Goal: Task Accomplishment & Management: Use online tool/utility

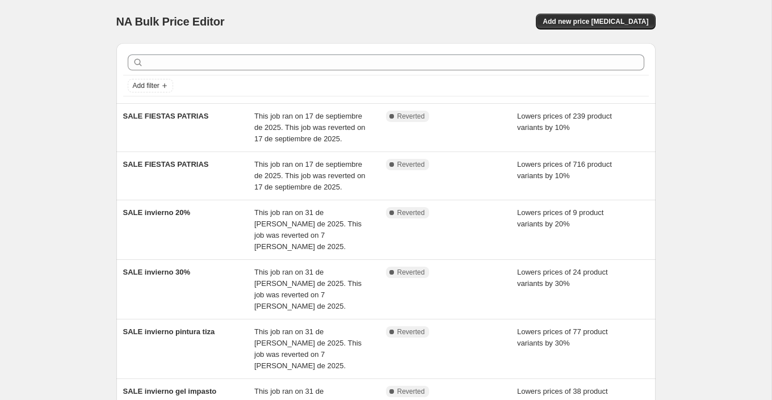
click at [680, 133] on div "NA Bulk Price Editor. This page is ready NA Bulk Price Editor Add new price [ME…" at bounding box center [385, 377] width 771 height 755
click at [596, 22] on span "Add new price [MEDICAL_DATA]" at bounding box center [596, 21] width 106 height 9
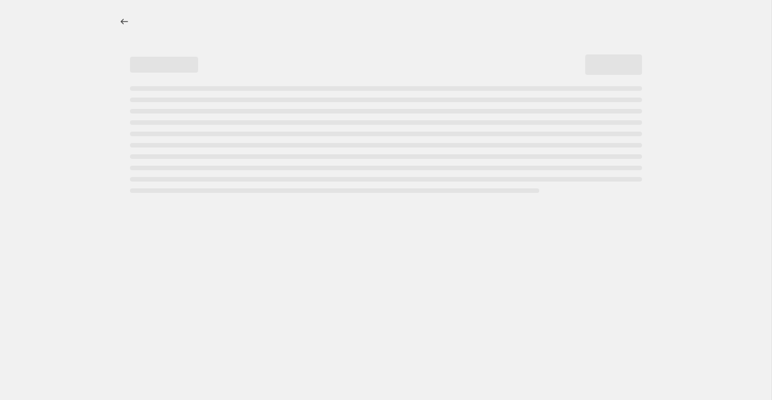
select select "percentage"
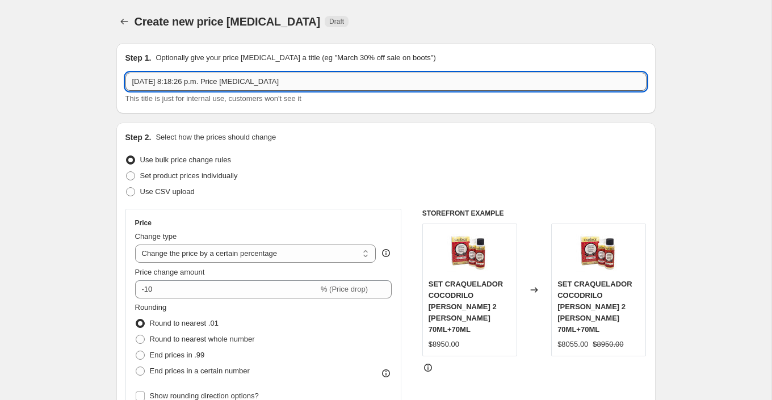
click at [473, 83] on input "[DATE] 8:18:26 p.m. Price [MEDICAL_DATA]" at bounding box center [385, 82] width 521 height 18
click at [473, 83] on input "[DATE] 8:18:26 p.m. Price change jobF" at bounding box center [385, 82] width 521 height 18
type input "FIESTAS PATRIAS PINTURAS"
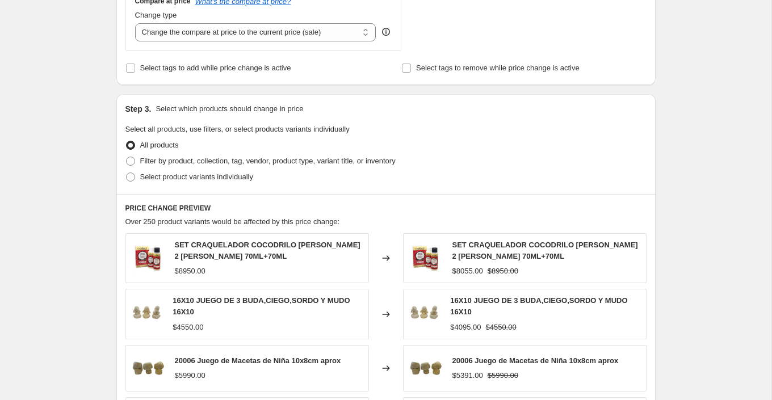
scroll to position [443, 0]
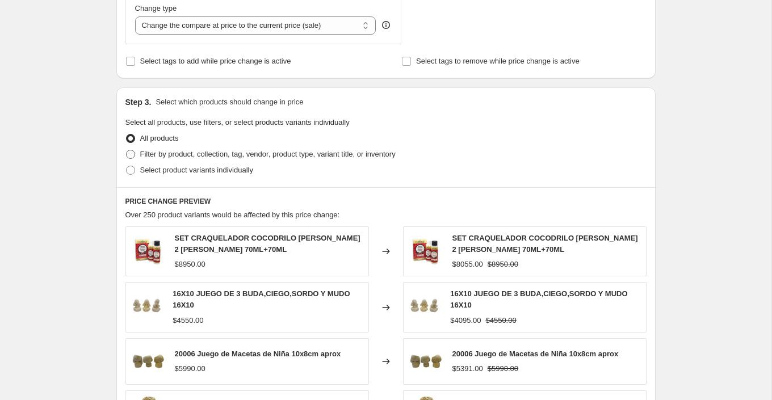
click at [279, 156] on span "Filter by product, collection, tag, vendor, product type, variant title, or inv…" at bounding box center [267, 154] width 255 height 9
click at [127, 150] on input "Filter by product, collection, tag, vendor, product type, variant title, or inv…" at bounding box center [126, 150] width 1 height 1
radio input "true"
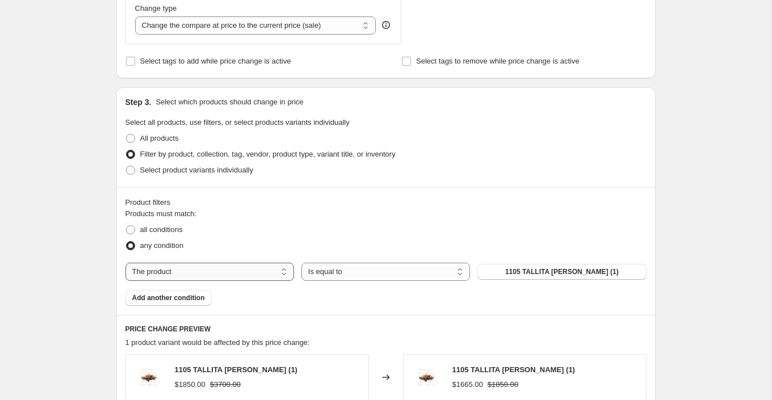
click at [266, 267] on select "The product The product's collection The product's tag The product's vendor The…" at bounding box center [209, 272] width 169 height 18
select select "collection"
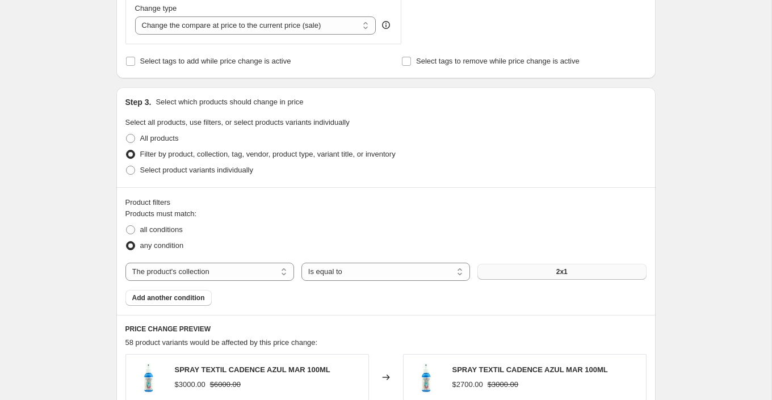
click at [600, 271] on button "2x1" at bounding box center [561, 272] width 169 height 16
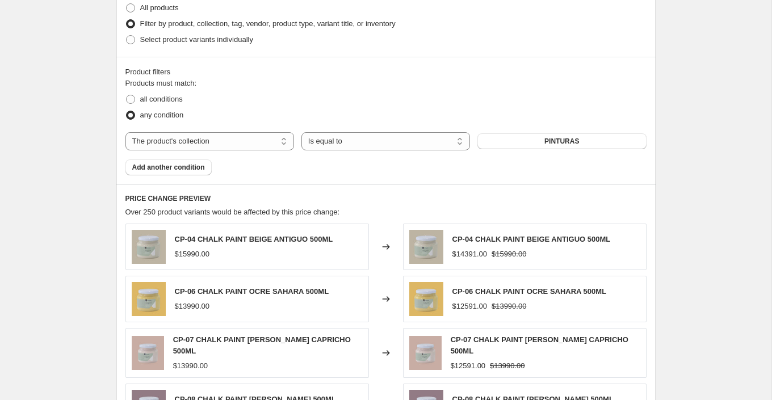
scroll to position [575, 0]
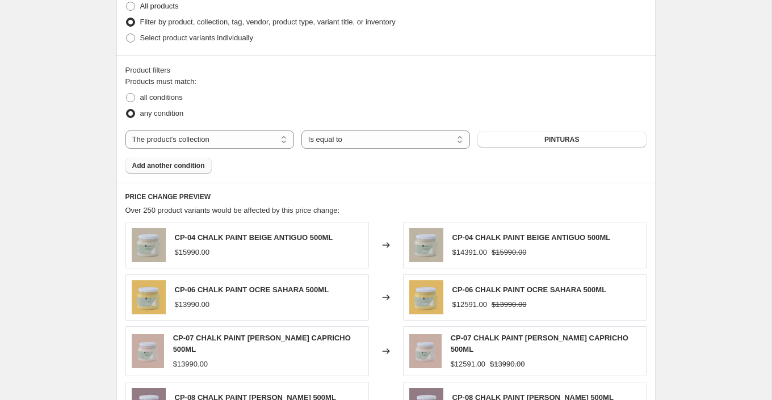
click at [202, 168] on span "Add another condition" at bounding box center [168, 165] width 73 height 9
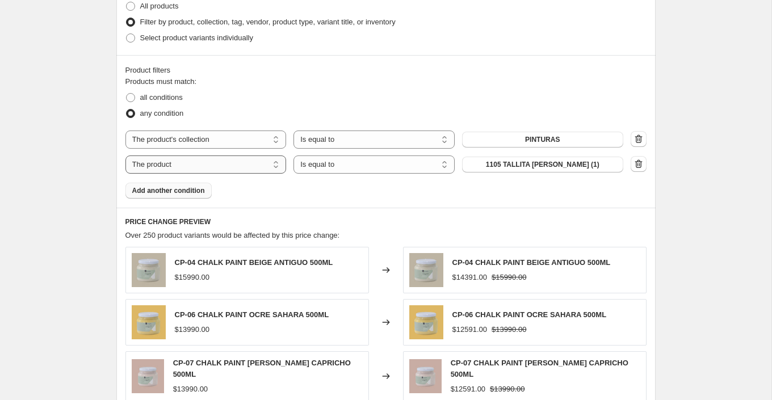
click at [255, 162] on select "The product The product's collection The product's tag The product's vendor The…" at bounding box center [205, 165] width 161 height 18
select select "product_status"
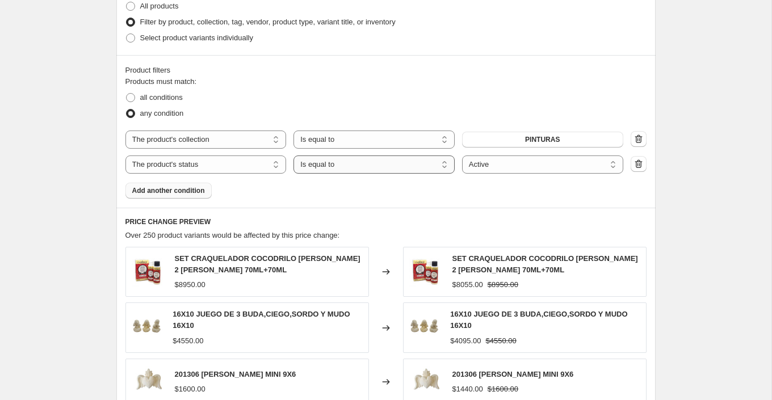
click at [385, 165] on select "Is equal to Is not equal to" at bounding box center [373, 165] width 161 height 18
click at [293, 156] on select "Is equal to Is not equal to" at bounding box center [373, 165] width 161 height 18
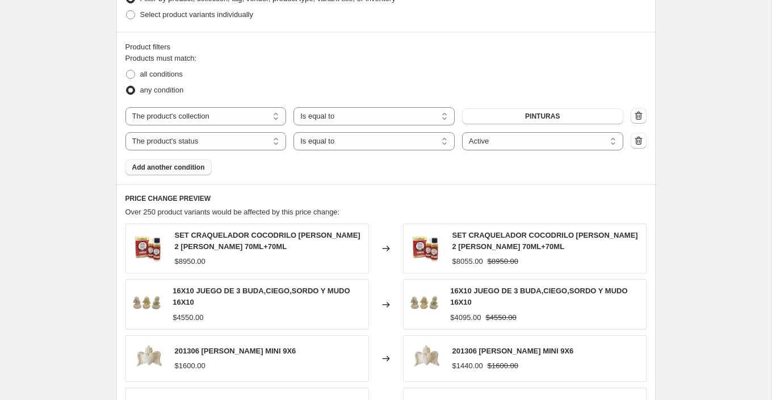
click at [513, 184] on div "PRICE CHANGE PREVIEW Over 250 product variants would be affected by this price …" at bounding box center [385, 352] width 539 height 336
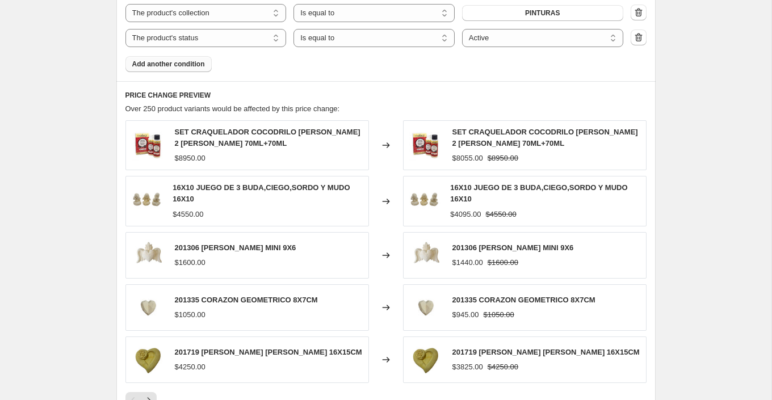
scroll to position [489, 0]
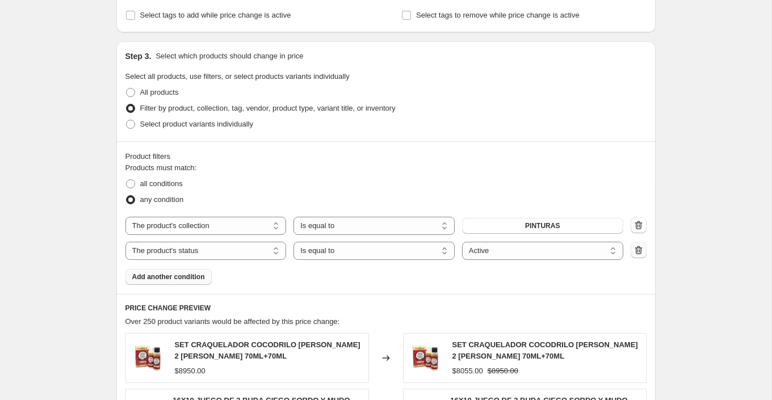
click at [643, 245] on icon "button" at bounding box center [638, 250] width 11 height 11
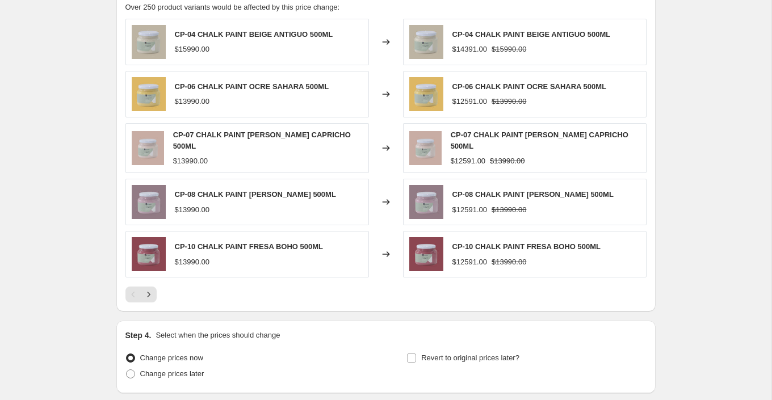
scroll to position [779, 0]
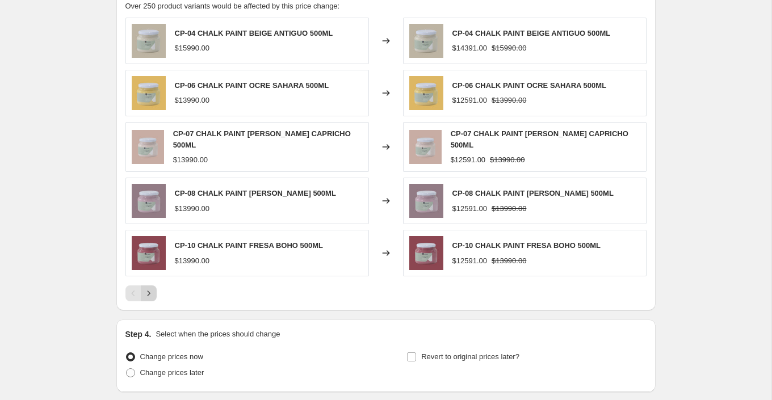
click at [150, 288] on icon "Next" at bounding box center [148, 293] width 11 height 11
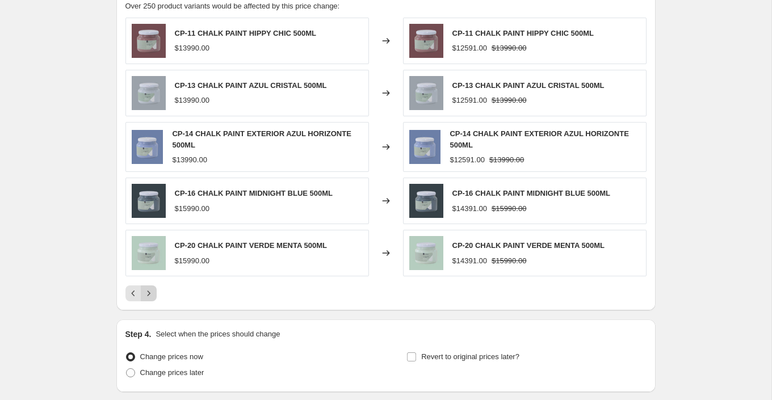
click at [150, 288] on icon "Next" at bounding box center [148, 293] width 11 height 11
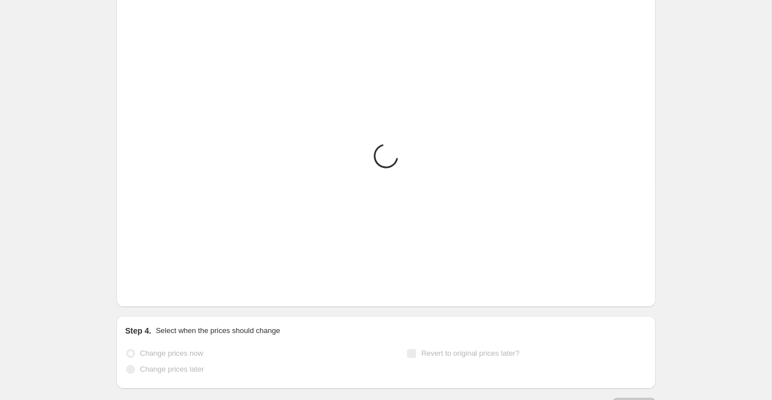
click at [150, 287] on icon "Next" at bounding box center [148, 289] width 11 height 11
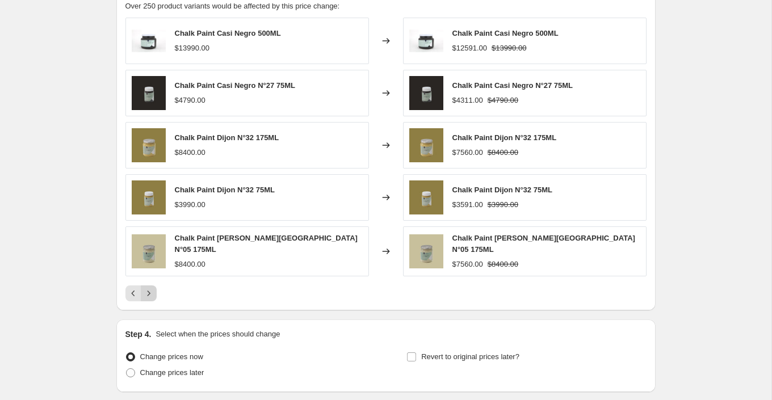
click at [150, 288] on icon "Next" at bounding box center [148, 293] width 11 height 11
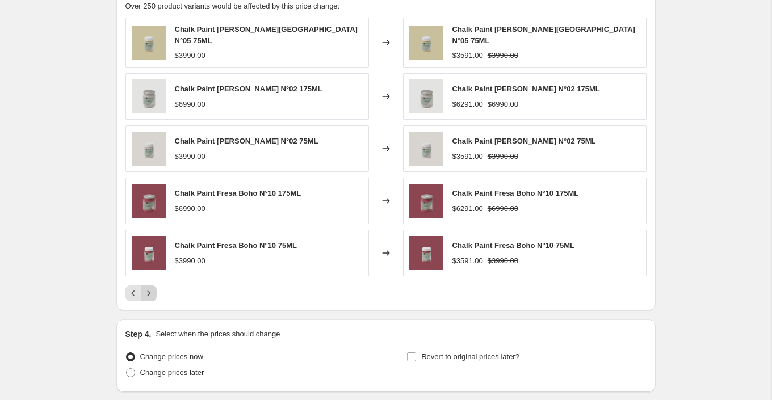
click at [150, 288] on icon "Next" at bounding box center [148, 293] width 11 height 11
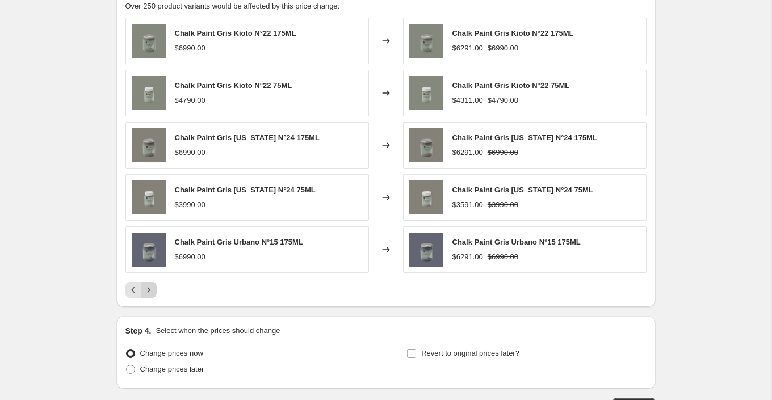
click at [150, 287] on icon "Next" at bounding box center [148, 289] width 11 height 11
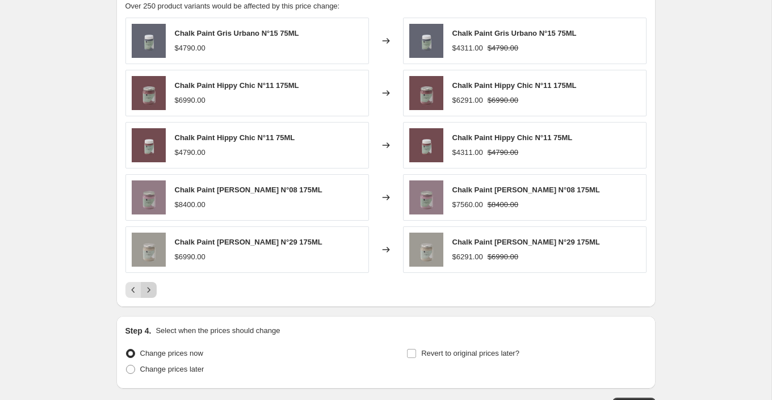
click at [150, 287] on icon "Next" at bounding box center [148, 289] width 11 height 11
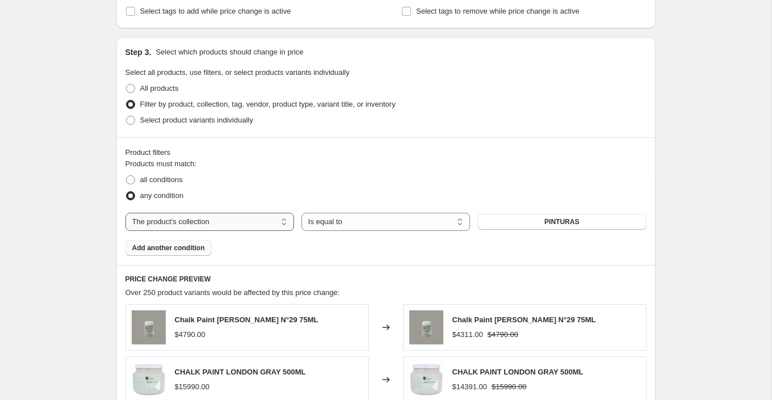
scroll to position [472, 0]
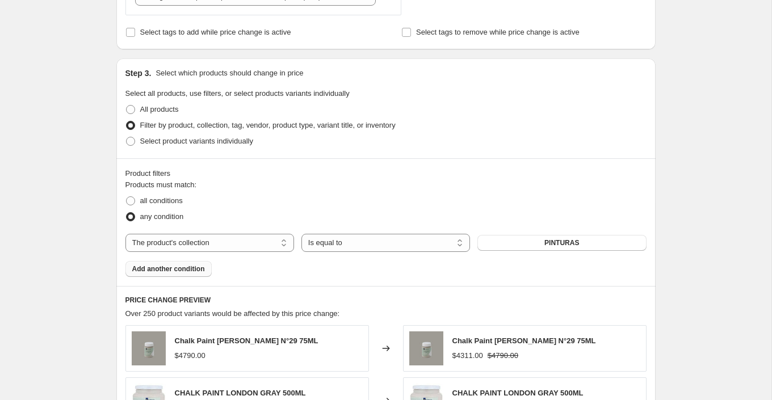
click at [181, 271] on span "Add another condition" at bounding box center [168, 269] width 73 height 9
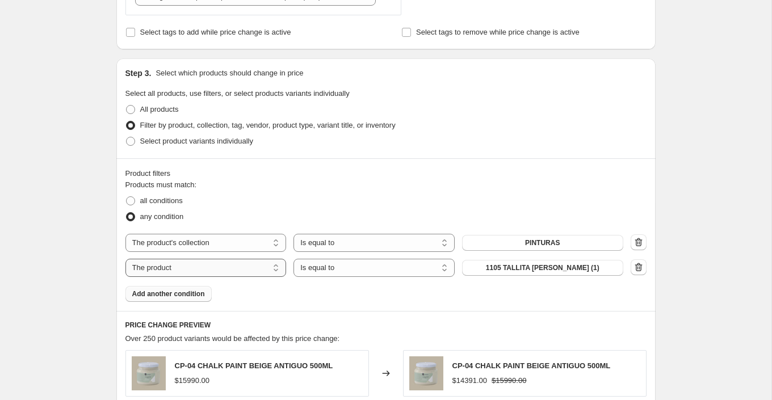
click at [245, 266] on select "The product The product's collection The product's tag The product's vendor The…" at bounding box center [205, 268] width 161 height 18
select select "product_status"
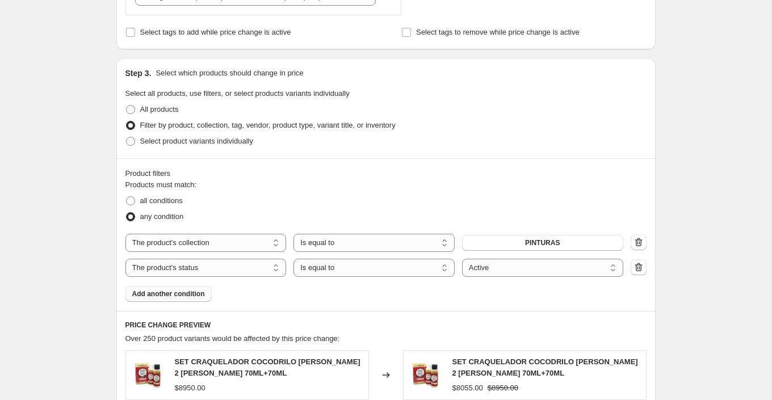
click at [719, 295] on div "Create new price [MEDICAL_DATA]. This page is ready Create new price [MEDICAL_D…" at bounding box center [385, 175] width 771 height 1295
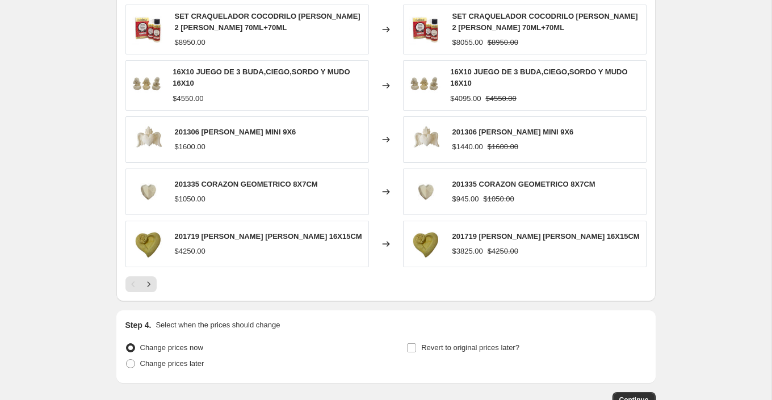
scroll to position [890, 0]
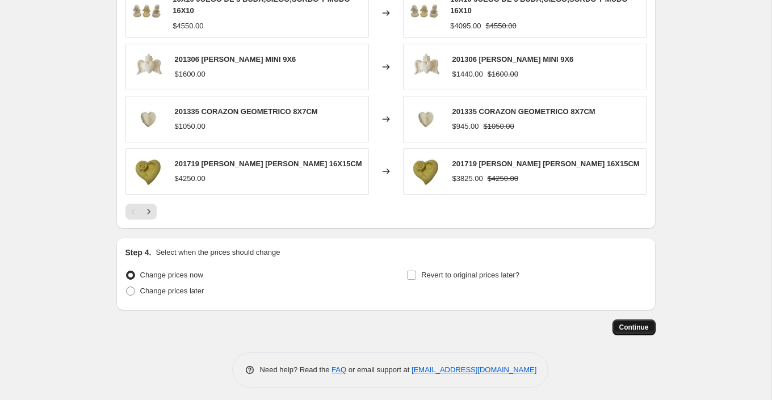
click at [621, 323] on span "Continue" at bounding box center [634, 327] width 30 height 9
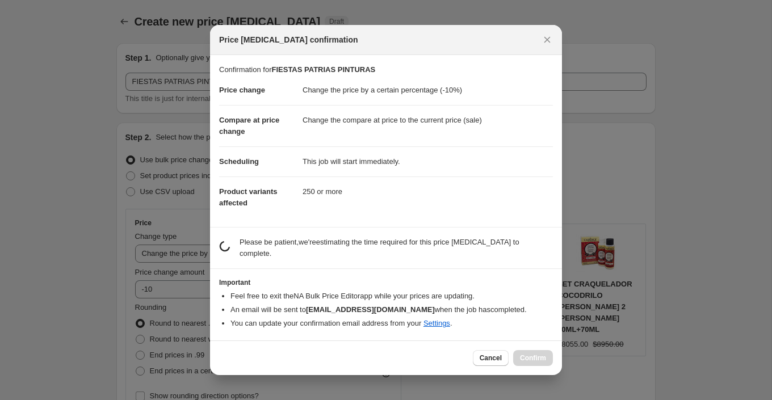
scroll to position [0, 0]
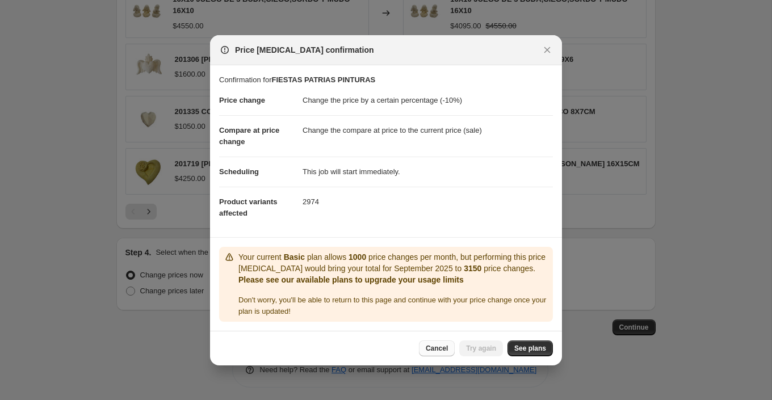
click at [444, 350] on span "Cancel" at bounding box center [437, 348] width 22 height 9
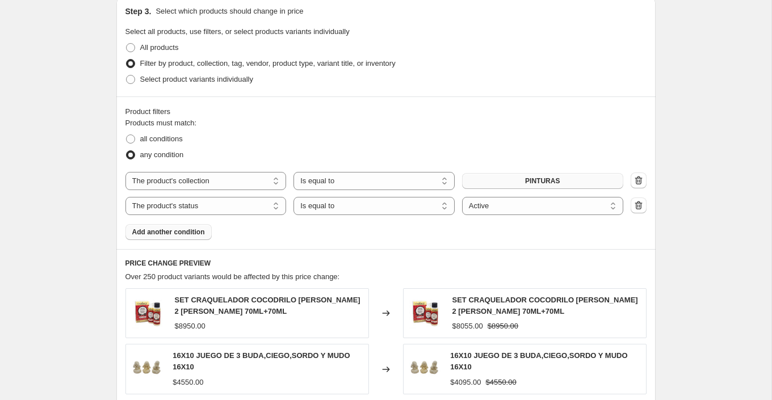
scroll to position [522, 0]
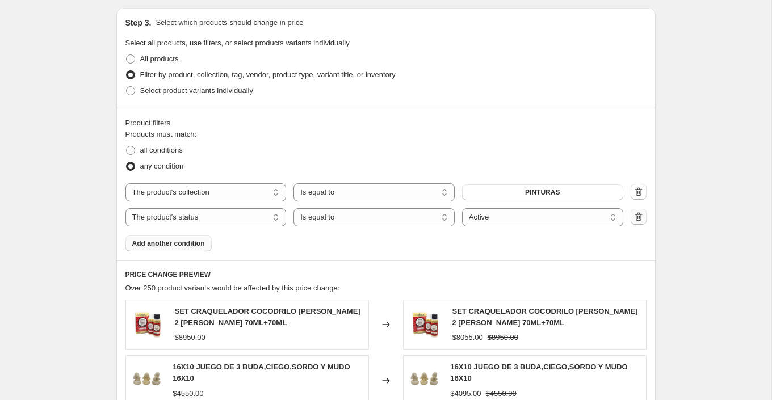
click at [640, 215] on icon "button" at bounding box center [638, 216] width 11 height 11
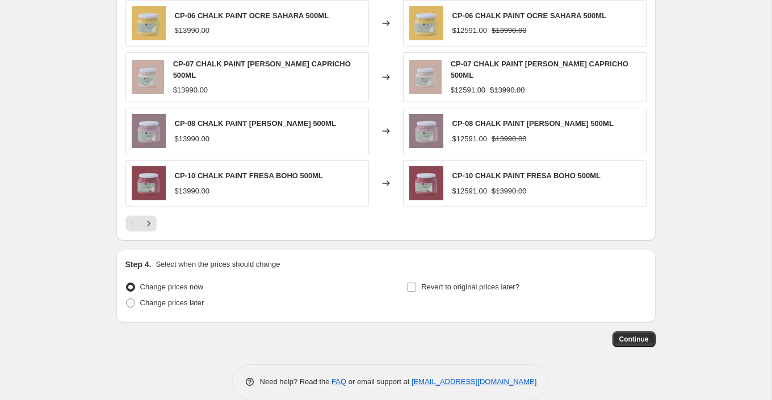
scroll to position [858, 0]
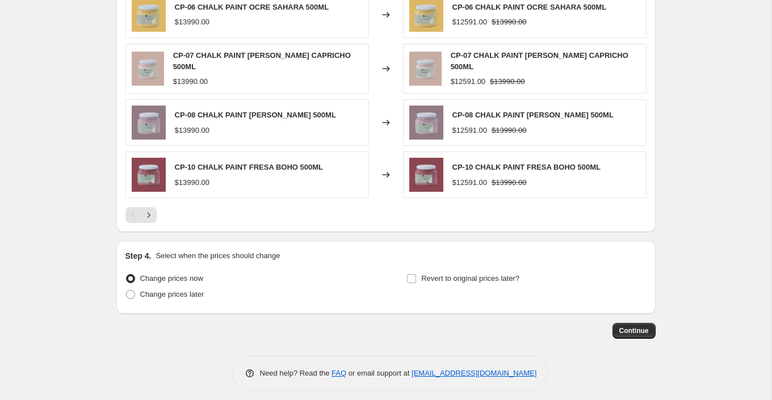
click at [643, 328] on span "Continue" at bounding box center [634, 330] width 30 height 9
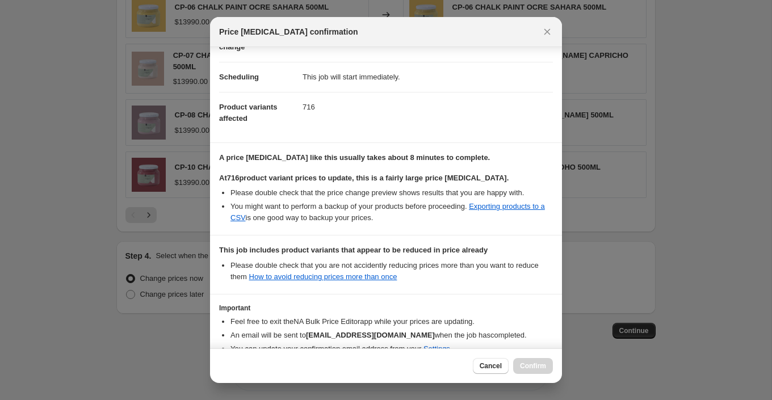
scroll to position [138, 0]
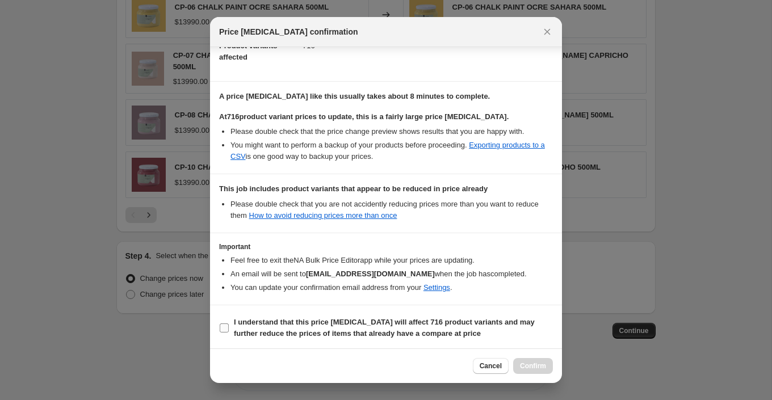
click at [226, 325] on input "I understand that this price [MEDICAL_DATA] will affect 716 product variants an…" at bounding box center [224, 328] width 9 height 9
checkbox input "true"
click at [530, 363] on span "Confirm" at bounding box center [533, 366] width 26 height 9
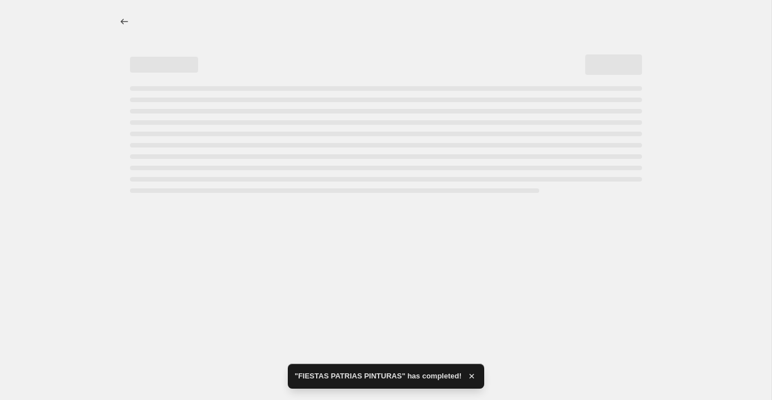
select select "percentage"
select select "collection"
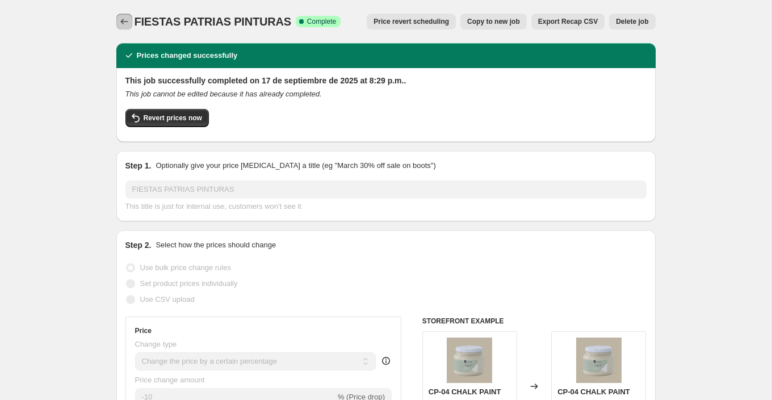
click at [122, 23] on icon "Price change jobs" at bounding box center [123, 22] width 7 height 6
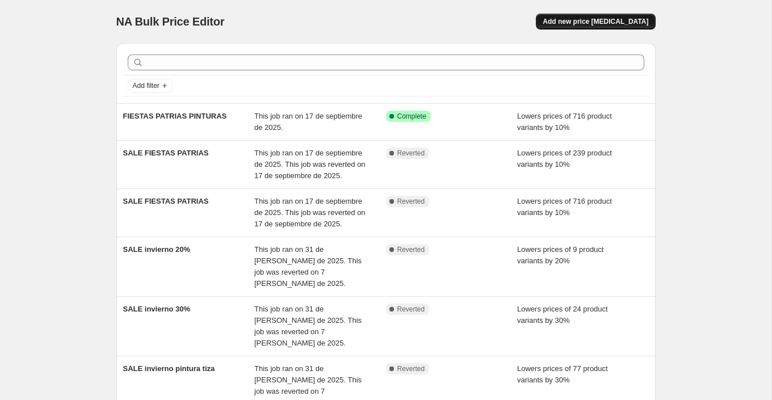
click at [591, 26] on span "Add new price [MEDICAL_DATA]" at bounding box center [596, 21] width 106 height 9
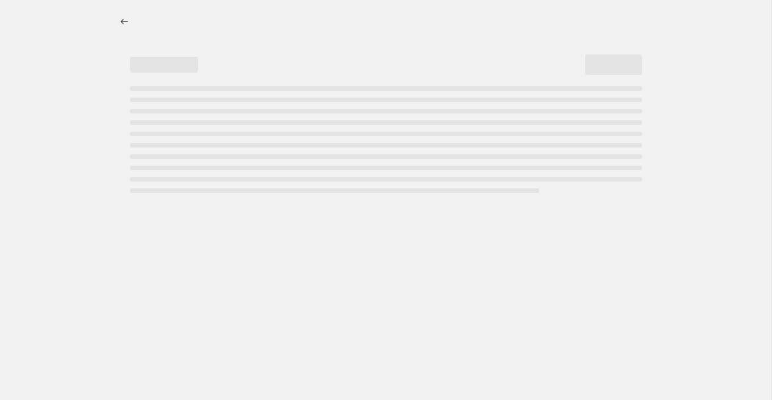
select select "percentage"
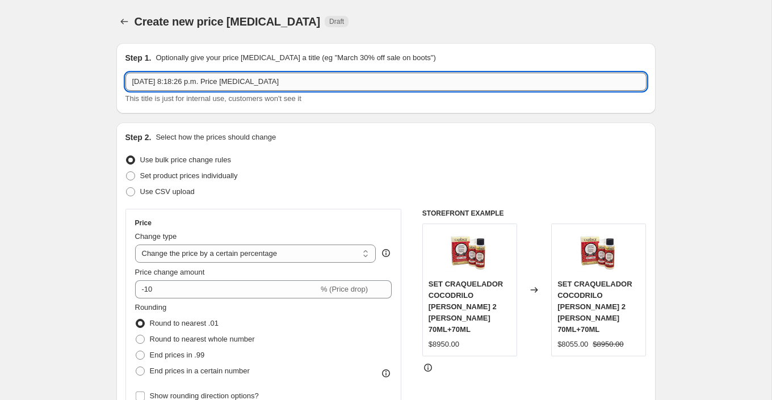
click at [255, 85] on input "[DATE] 8:18:26 p.m. Price [MEDICAL_DATA]" at bounding box center [385, 82] width 521 height 18
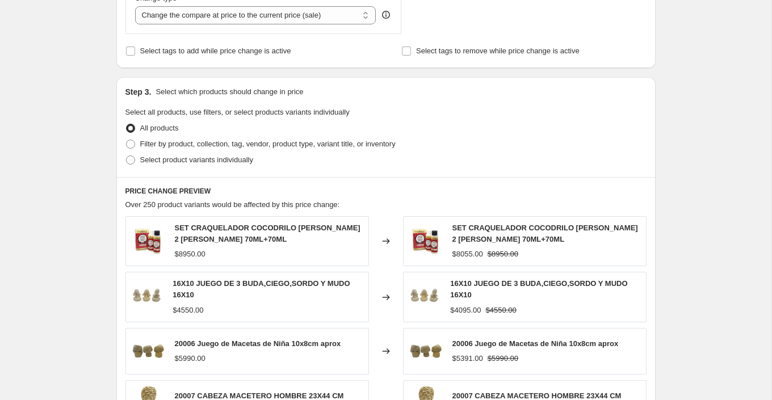
scroll to position [454, 0]
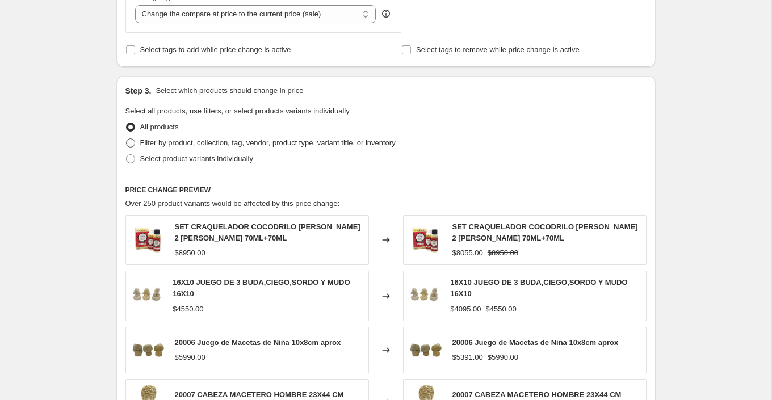
type input "FIESTAS PATRIAS AUX"
click at [271, 139] on span "Filter by product, collection, tag, vendor, product type, variant title, or inv…" at bounding box center [267, 143] width 255 height 9
click at [127, 139] on input "Filter by product, collection, tag, vendor, product type, variant title, or inv…" at bounding box center [126, 139] width 1 height 1
radio input "true"
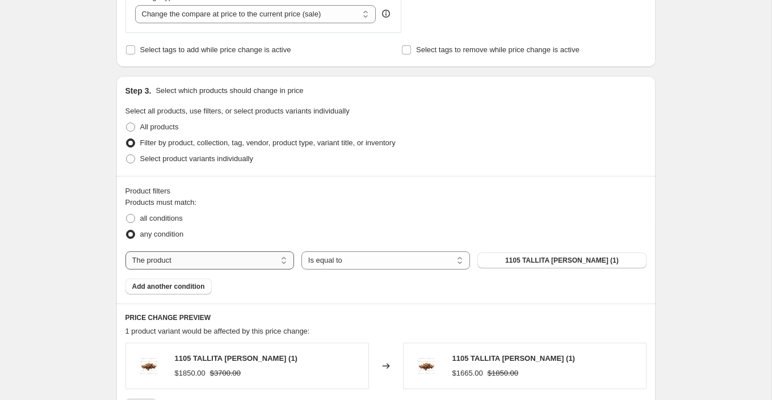
click at [274, 262] on select "The product The product's collection The product's tag The product's vendor The…" at bounding box center [209, 260] width 169 height 18
select select "collection"
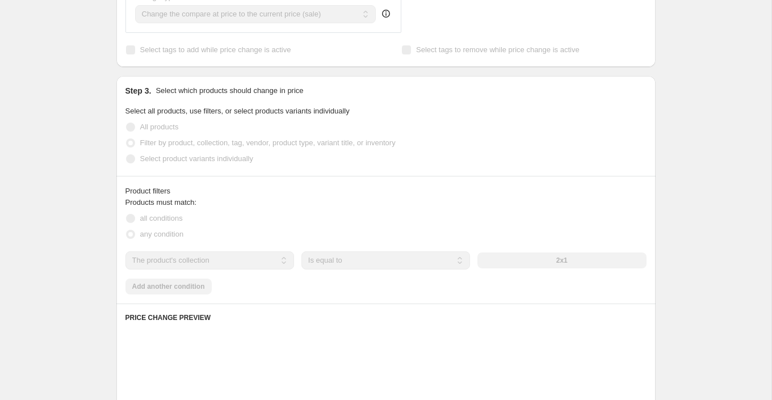
scroll to position [467, 0]
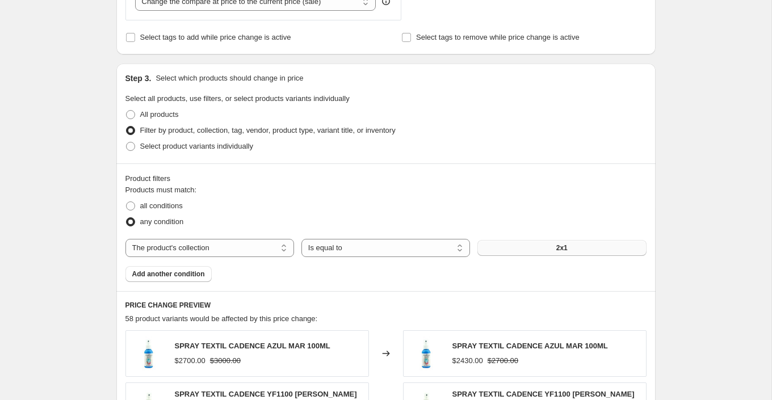
click at [525, 244] on button "2x1" at bounding box center [561, 248] width 169 height 16
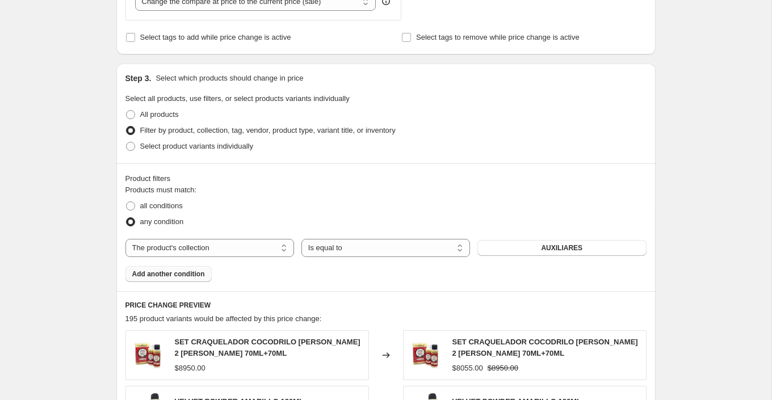
click at [182, 270] on span "Add another condition" at bounding box center [168, 274] width 73 height 9
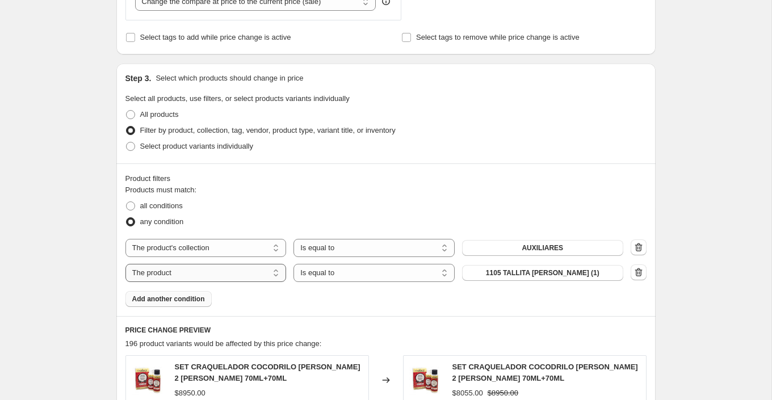
click at [220, 271] on select "The product The product's collection The product's tag The product's vendor The…" at bounding box center [205, 273] width 161 height 18
select select "collection"
click at [574, 268] on button "2x1" at bounding box center [542, 273] width 161 height 16
click at [198, 300] on span "Add another condition" at bounding box center [168, 299] width 73 height 9
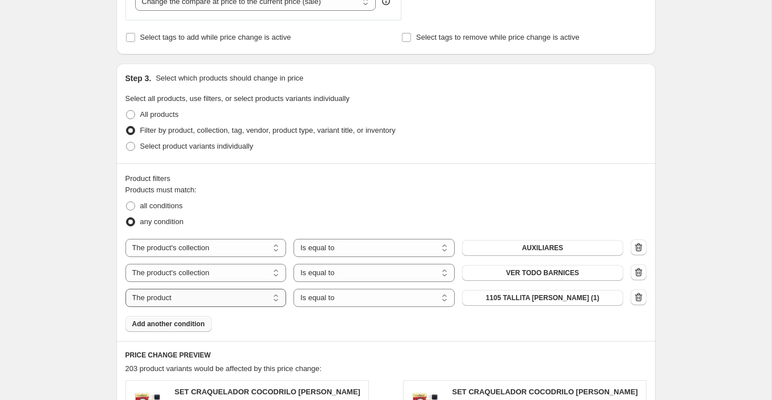
click at [226, 295] on select "The product The product's collection The product's tag The product's vendor The…" at bounding box center [205, 298] width 161 height 18
select select "collection"
click at [534, 303] on button "2x1" at bounding box center [542, 298] width 161 height 16
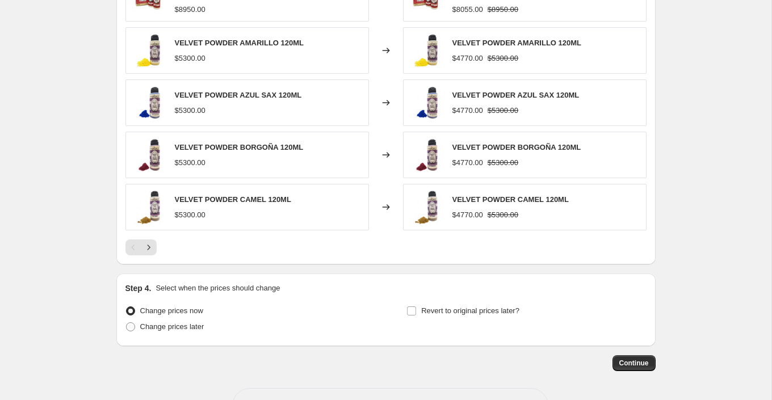
scroll to position [903, 0]
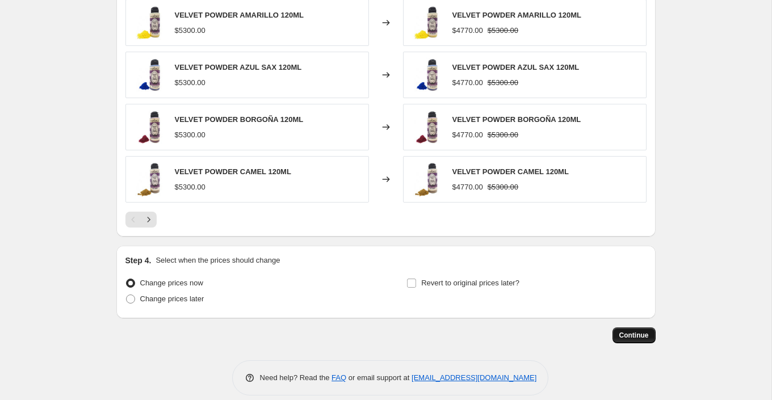
click at [649, 334] on button "Continue" at bounding box center [633, 336] width 43 height 16
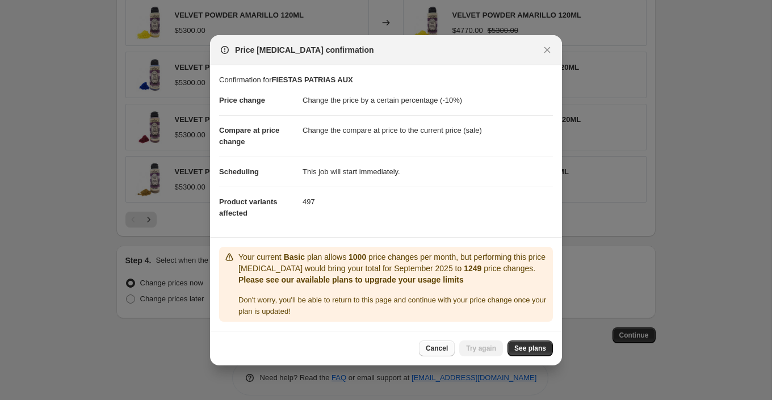
click at [449, 347] on button "Cancel" at bounding box center [437, 349] width 36 height 16
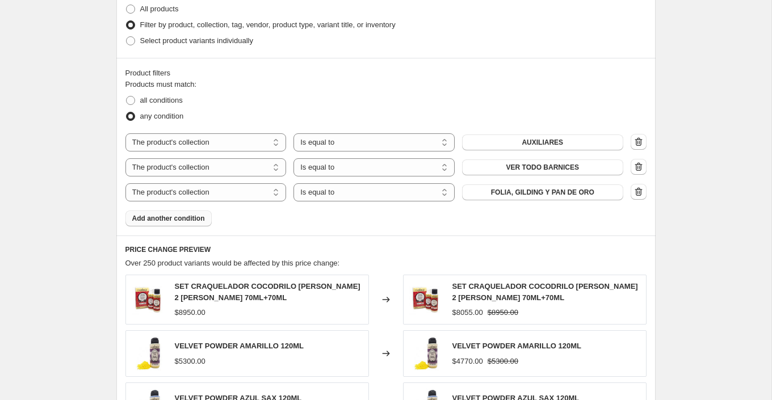
scroll to position [572, 0]
click at [637, 191] on icon "button" at bounding box center [637, 192] width 1 height 3
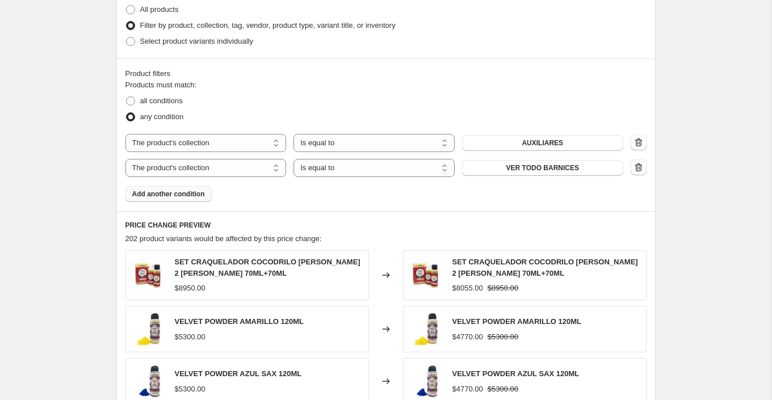
click at [185, 191] on span "Add another condition" at bounding box center [168, 194] width 73 height 9
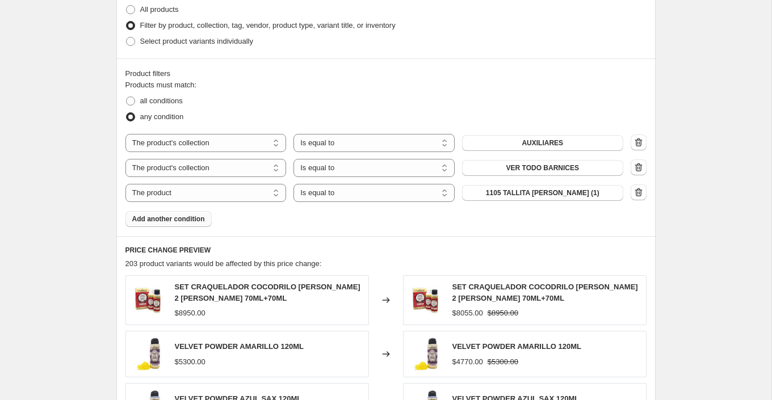
click at [241, 179] on div "The product The product's collection The product's tag The product's vendor The…" at bounding box center [385, 168] width 521 height 68
click at [242, 189] on select "The product The product's collection The product's tag The product's vendor The…" at bounding box center [205, 193] width 161 height 18
select select "collection"
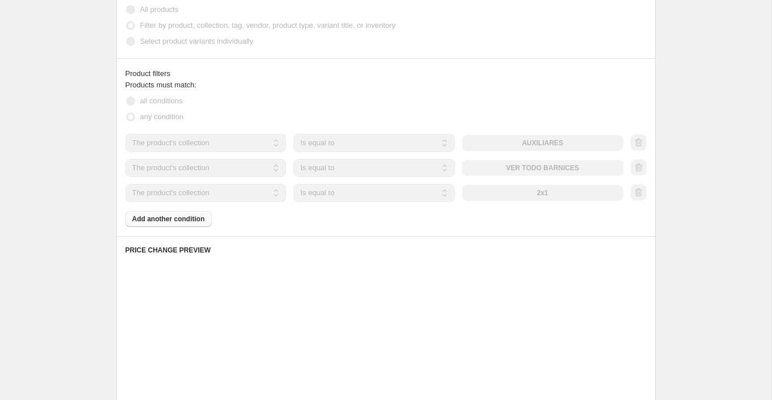
click at [537, 188] on div "The product The product's collection The product's tag The product's vendor The…" at bounding box center [374, 193] width 498 height 18
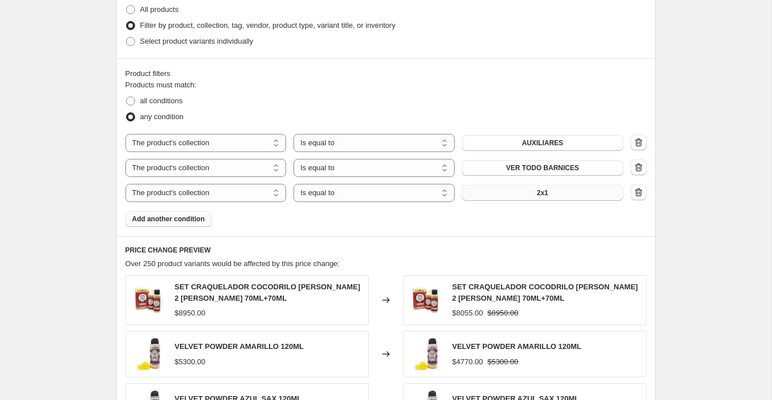
click at [548, 190] on span "2x1" at bounding box center [542, 192] width 11 height 9
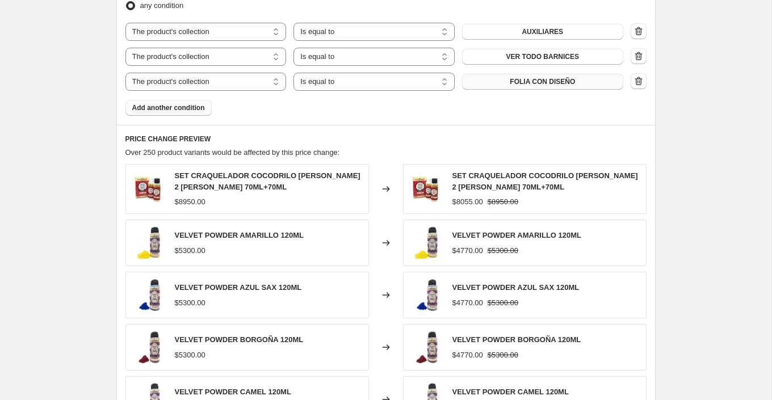
scroll to position [912, 0]
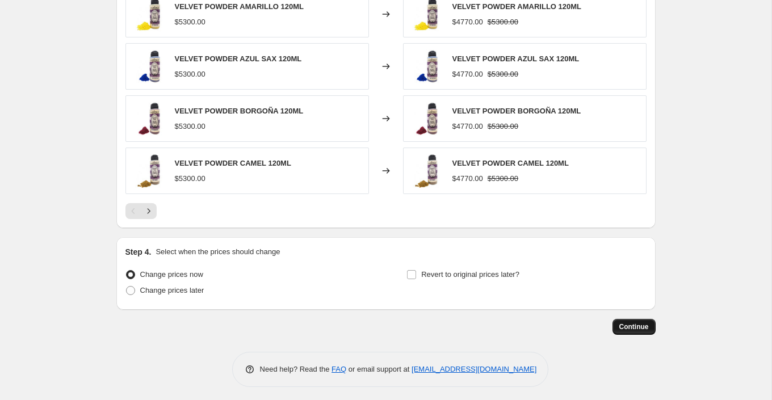
click at [628, 322] on span "Continue" at bounding box center [634, 326] width 30 height 9
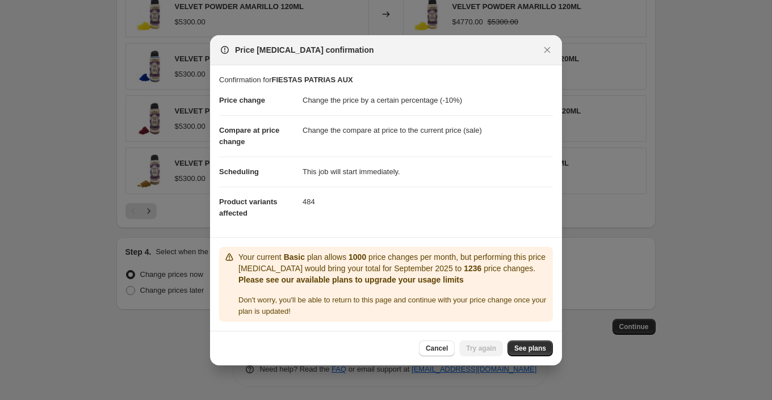
click at [443, 355] on div "Cancel Try again See plans" at bounding box center [386, 348] width 352 height 35
click at [443, 350] on span "Cancel" at bounding box center [437, 348] width 22 height 9
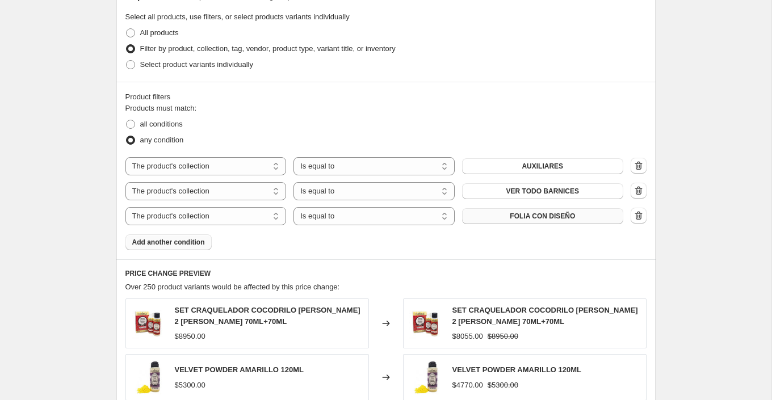
scroll to position [542, 0]
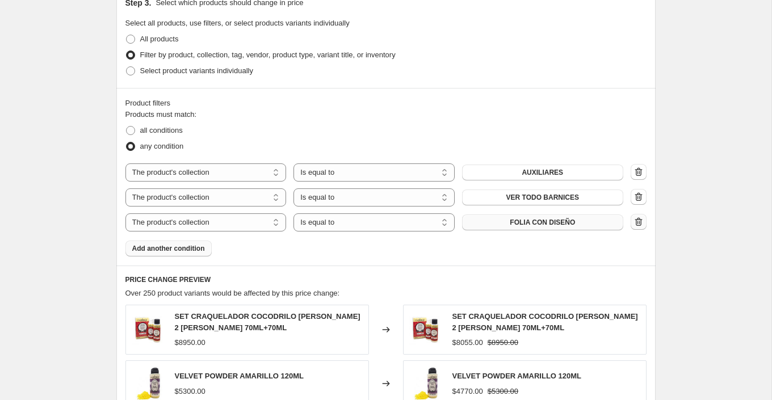
click at [639, 221] on icon "button" at bounding box center [639, 222] width 1 height 3
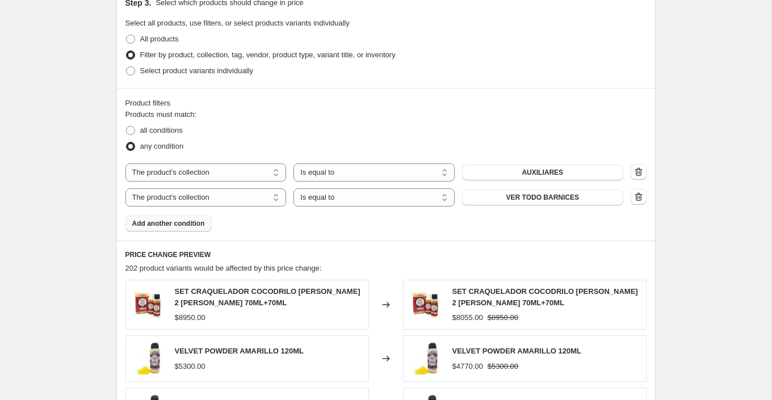
click at [181, 223] on span "Add another condition" at bounding box center [168, 223] width 73 height 9
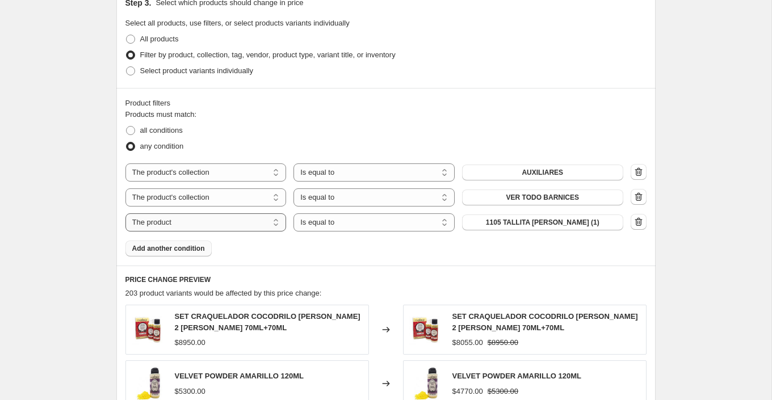
click at [238, 225] on select "The product The product's collection The product's tag The product's vendor The…" at bounding box center [205, 222] width 161 height 18
select select "collection"
click at [585, 221] on button "2x1" at bounding box center [542, 223] width 161 height 16
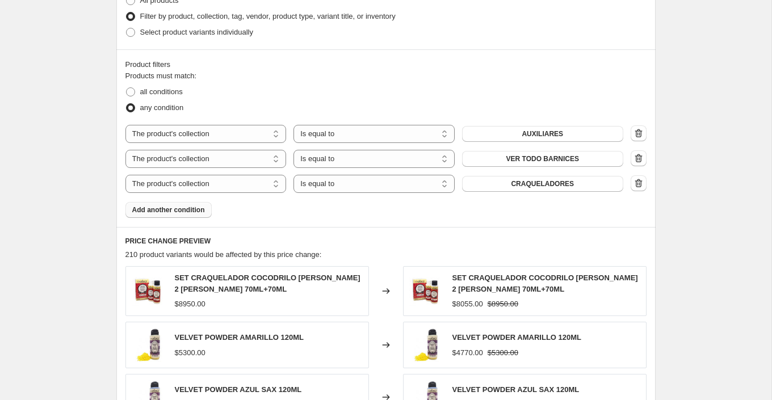
scroll to position [586, 0]
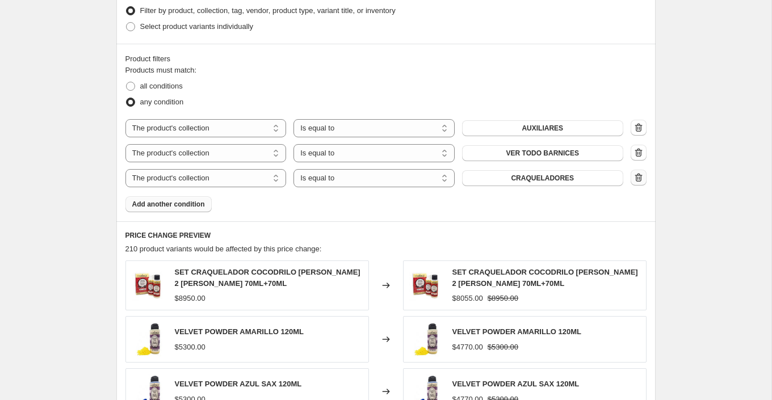
click at [636, 179] on icon "button" at bounding box center [638, 177] width 7 height 9
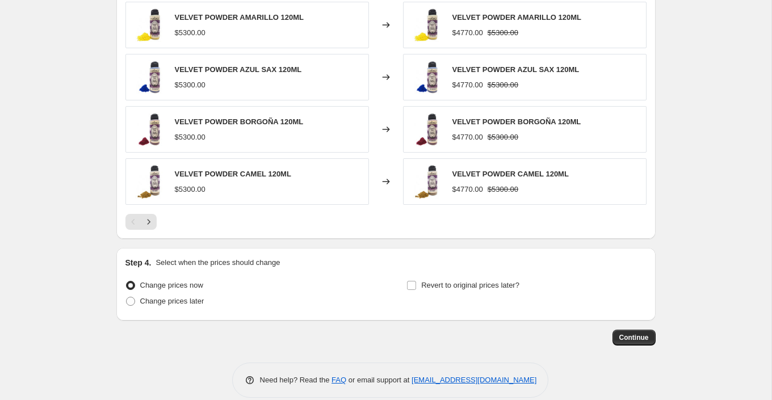
scroll to position [887, 0]
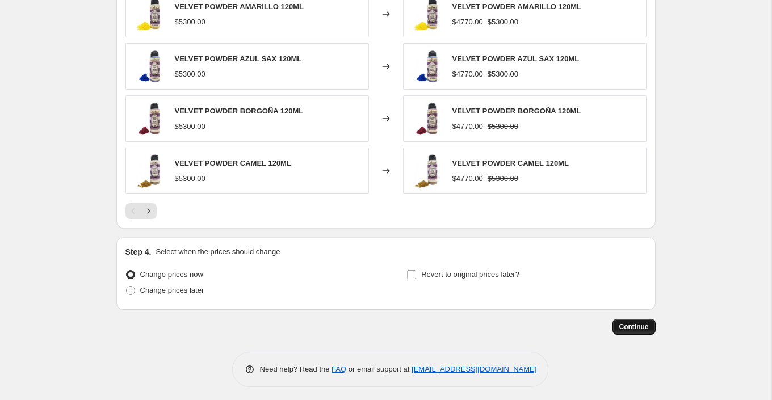
click at [639, 319] on button "Continue" at bounding box center [633, 327] width 43 height 16
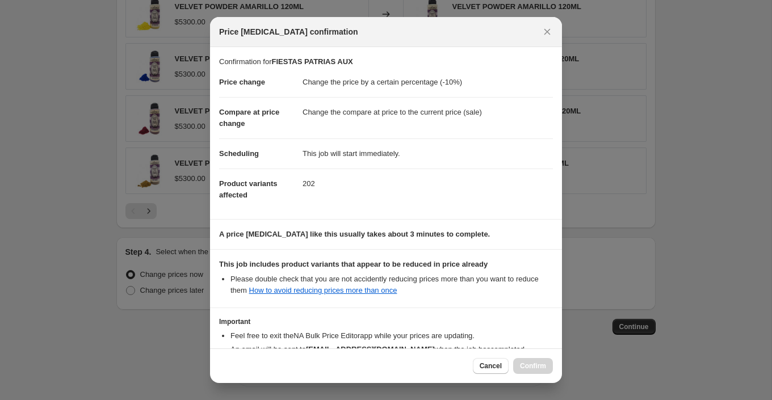
scroll to position [75, 0]
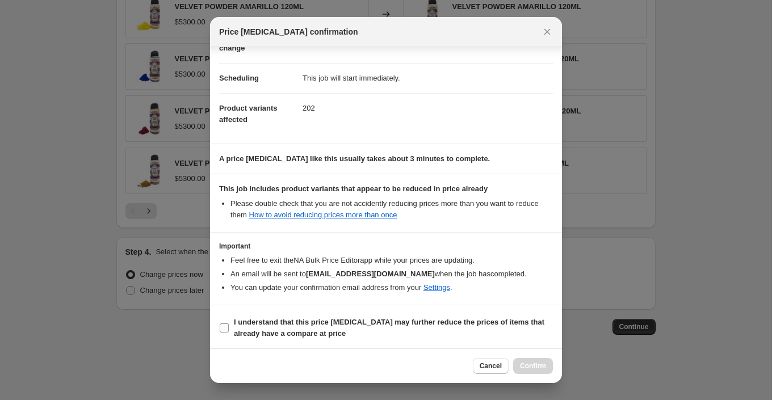
click at [301, 320] on b "I understand that this price [MEDICAL_DATA] may further reduce the prices of it…" at bounding box center [389, 328] width 311 height 20
click at [229, 324] on input "I understand that this price [MEDICAL_DATA] may further reduce the prices of it…" at bounding box center [224, 328] width 9 height 9
checkbox input "true"
click at [535, 367] on span "Confirm" at bounding box center [533, 366] width 26 height 9
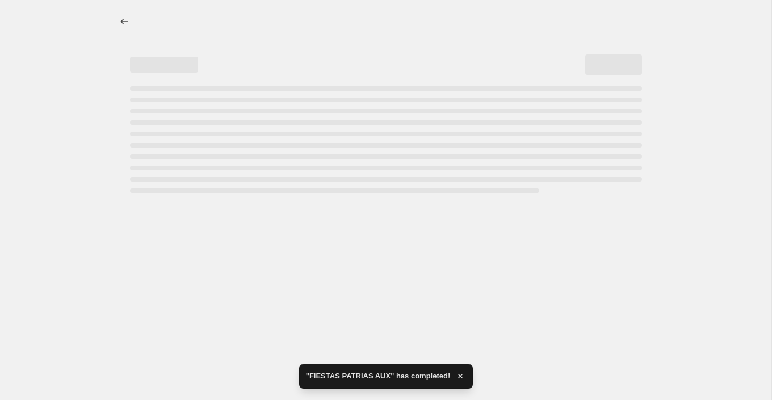
select select "percentage"
select select "collection"
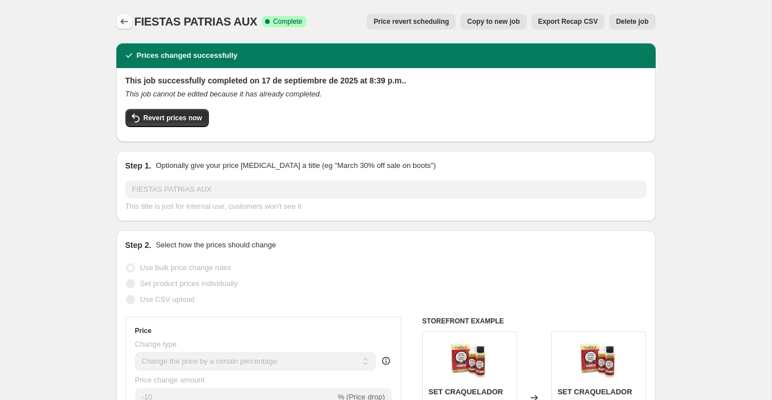
click at [124, 23] on icon "Price change jobs" at bounding box center [124, 21] width 11 height 11
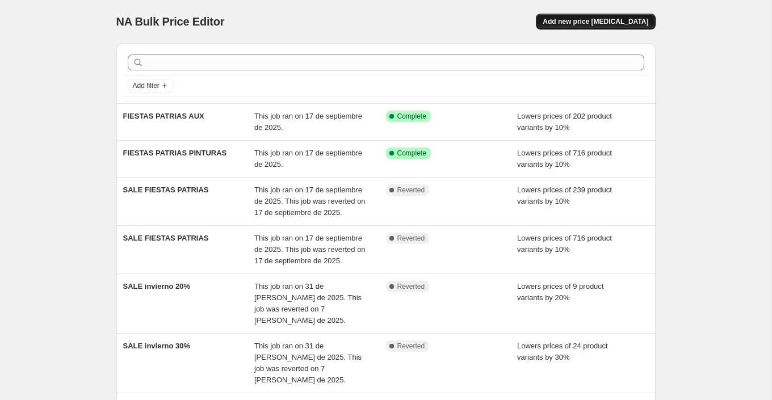
click at [600, 27] on button "Add new price [MEDICAL_DATA]" at bounding box center [595, 22] width 119 height 16
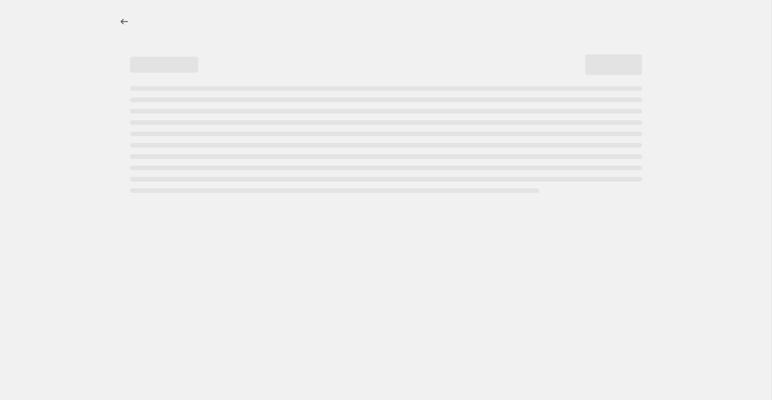
select select "percentage"
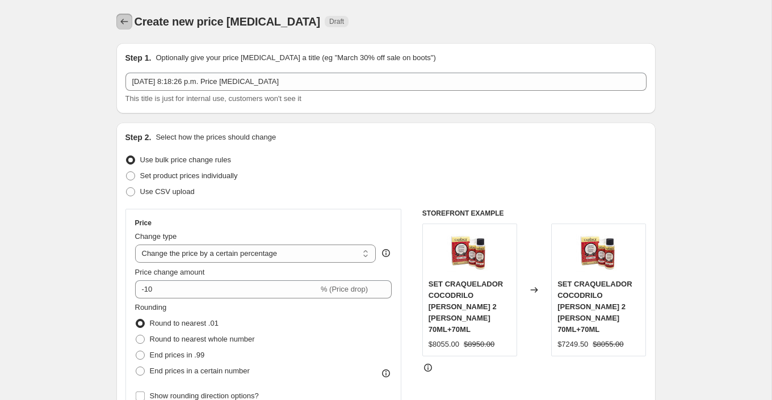
click at [116, 20] on button "Price change jobs" at bounding box center [124, 22] width 16 height 16
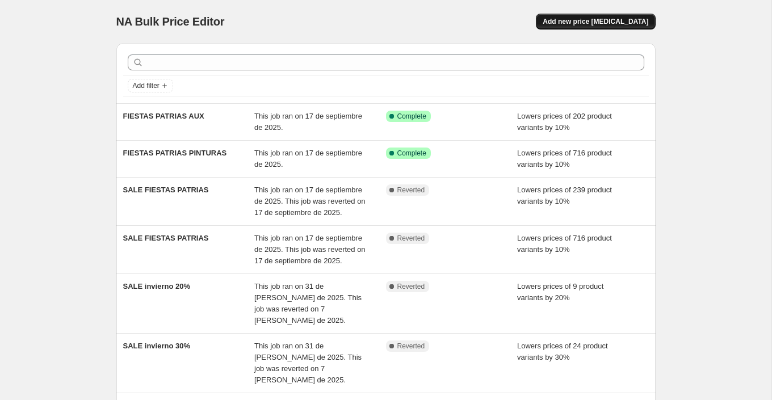
click at [605, 24] on span "Add new price [MEDICAL_DATA]" at bounding box center [596, 21] width 106 height 9
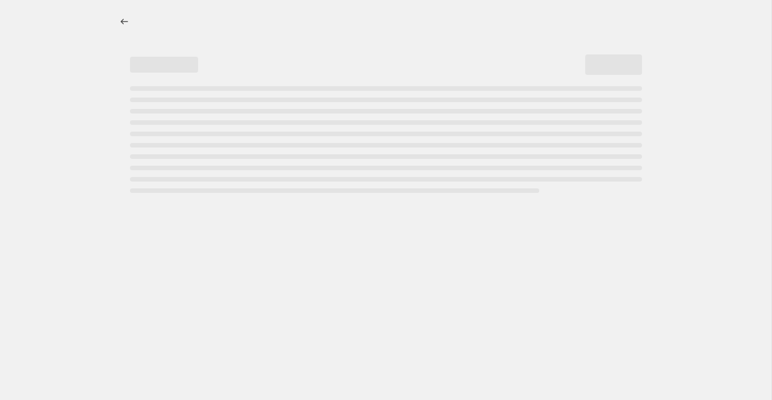
select select "percentage"
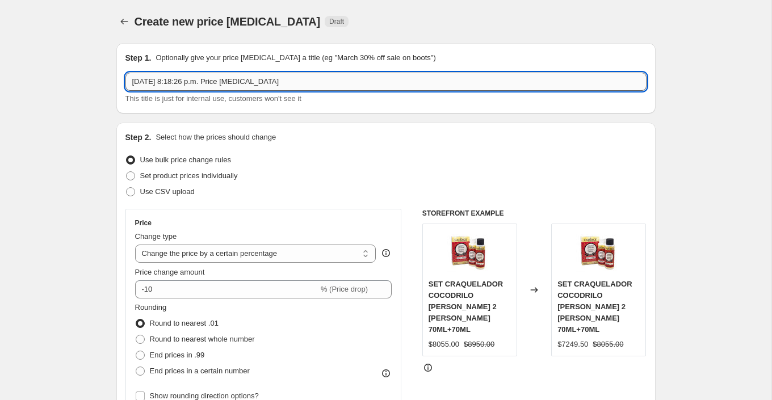
click at [221, 79] on input "[DATE] 8:18:26 p.m. Price [MEDICAL_DATA]" at bounding box center [385, 82] width 521 height 18
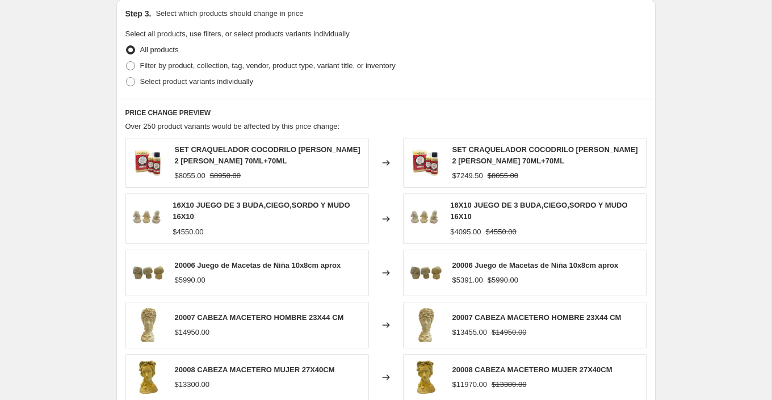
scroll to position [534, 0]
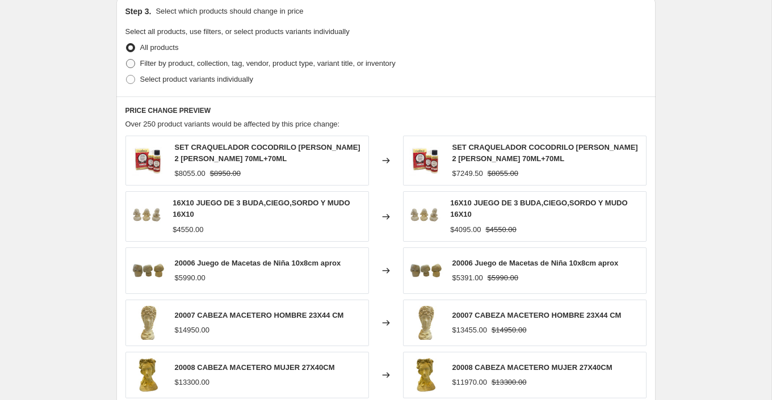
type input "FIESTAS PATRIAS 3"
click at [185, 65] on span "Filter by product, collection, tag, vendor, product type, variant title, or inv…" at bounding box center [267, 63] width 255 height 9
click at [127, 60] on input "Filter by product, collection, tag, vendor, product type, variant title, or inv…" at bounding box center [126, 59] width 1 height 1
radio input "true"
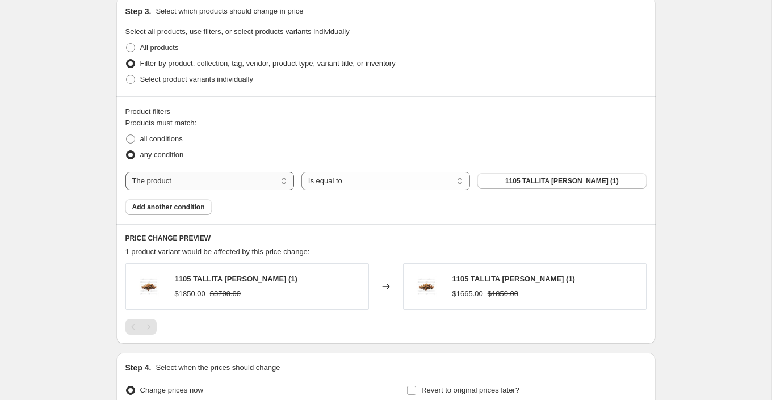
click at [234, 178] on select "The product The product's collection The product's tag The product's vendor The…" at bounding box center [209, 181] width 169 height 18
select select "collection"
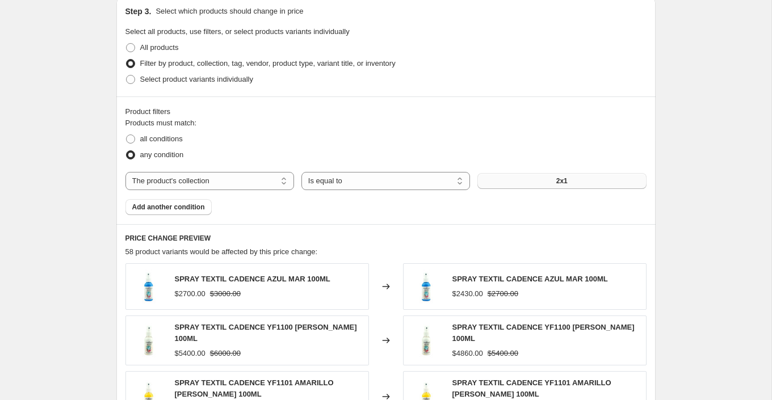
click at [577, 180] on button "2x1" at bounding box center [561, 181] width 169 height 16
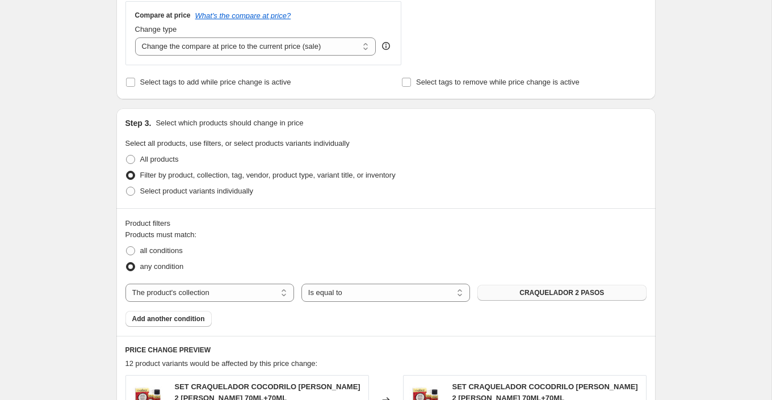
scroll to position [467, 0]
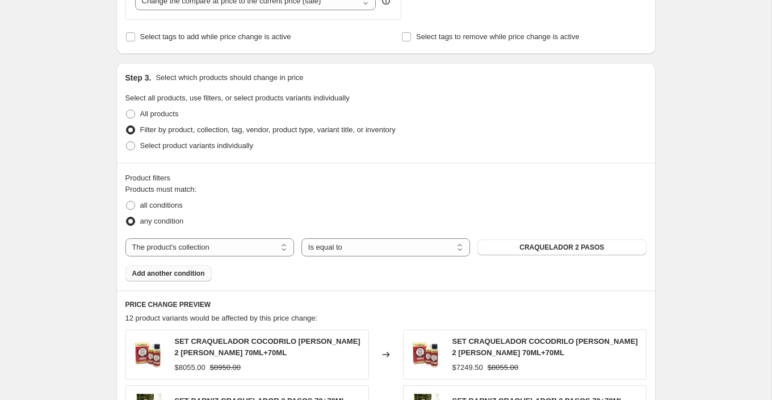
click at [173, 270] on span "Add another condition" at bounding box center [168, 273] width 73 height 9
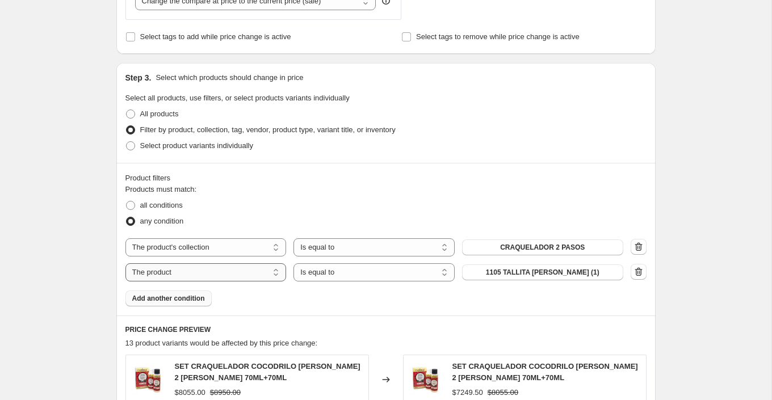
click at [220, 275] on select "The product The product's collection The product's tag The product's vendor The…" at bounding box center [205, 272] width 161 height 18
select select "collection"
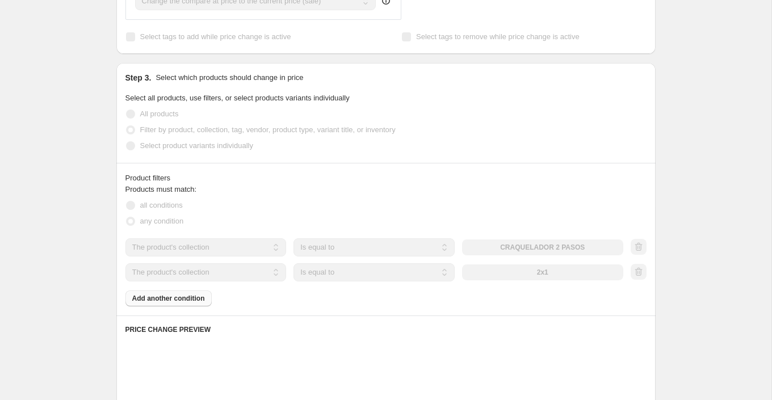
click at [596, 268] on button "2x1" at bounding box center [542, 273] width 161 height 16
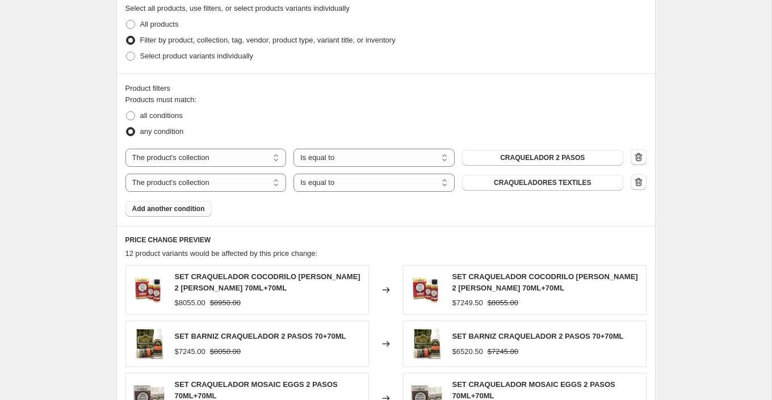
scroll to position [578, 0]
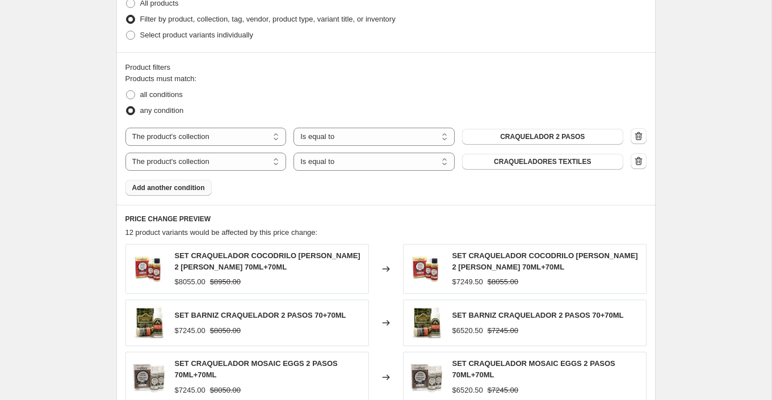
click at [195, 191] on button "Add another condition" at bounding box center [168, 188] width 86 height 16
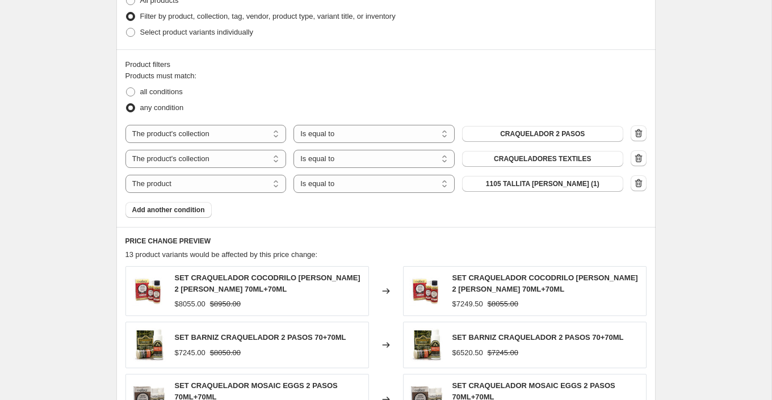
scroll to position [577, 0]
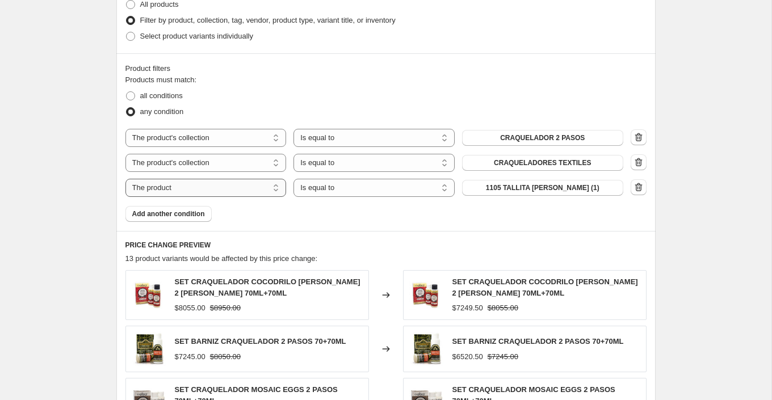
click at [240, 187] on select "The product The product's collection The product's tag The product's vendor The…" at bounding box center [205, 188] width 161 height 18
select select "collection"
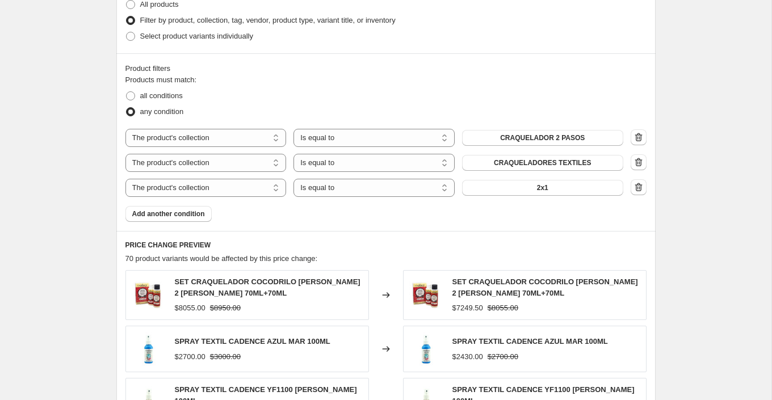
click at [549, 187] on button "2x1" at bounding box center [542, 188] width 161 height 16
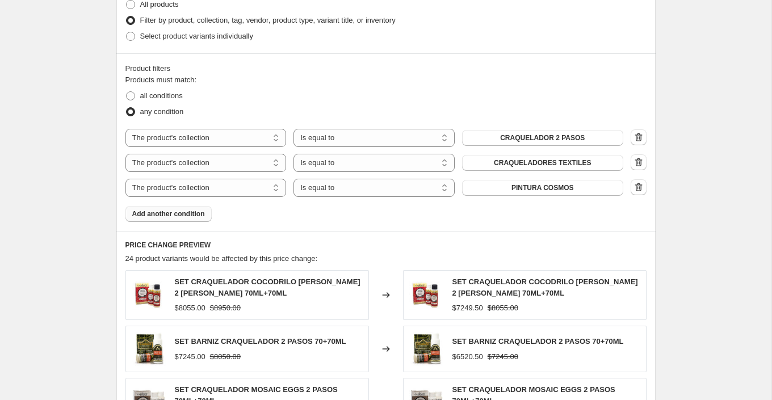
click at [196, 215] on span "Add another condition" at bounding box center [168, 213] width 73 height 9
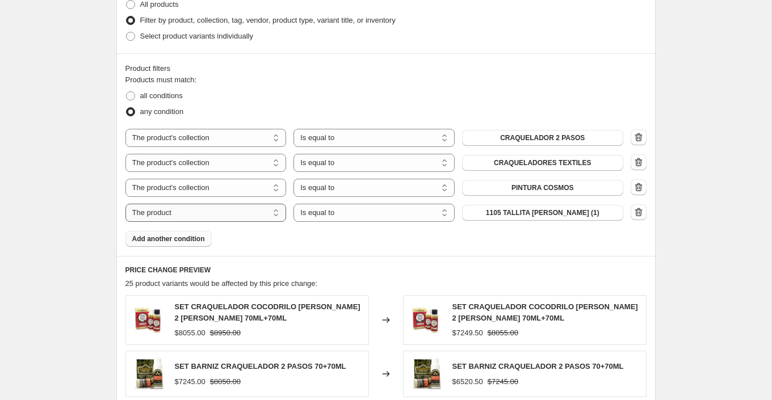
click at [232, 212] on select "The product The product's collection The product's tag The product's vendor The…" at bounding box center [205, 213] width 161 height 18
select select "collection"
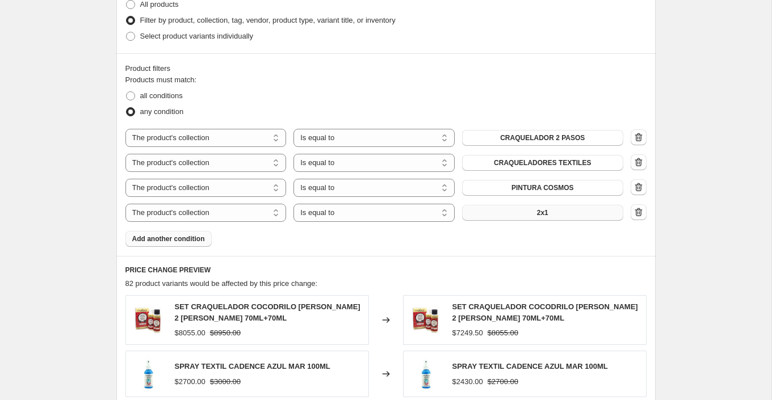
click at [557, 205] on button "2x1" at bounding box center [542, 213] width 161 height 16
click at [196, 234] on span "Add another condition" at bounding box center [168, 238] width 73 height 9
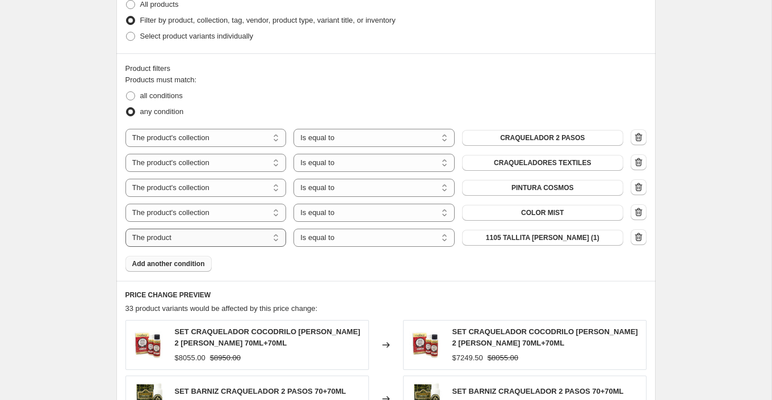
click at [232, 233] on select "The product The product's collection The product's tag The product's vendor The…" at bounding box center [205, 238] width 161 height 18
select select "collection"
click at [552, 237] on button "2x1" at bounding box center [542, 238] width 161 height 16
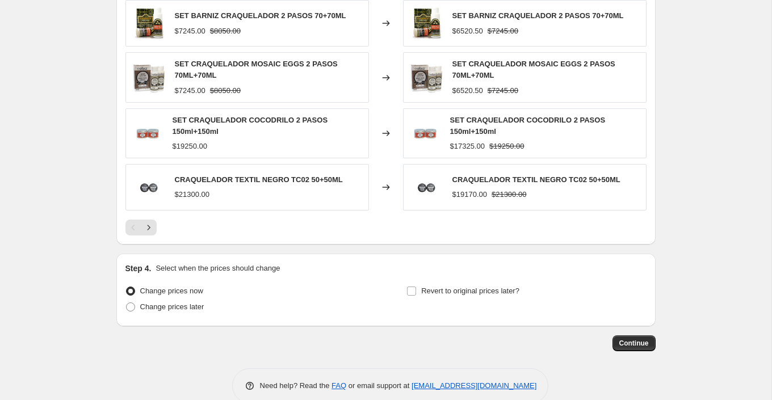
scroll to position [964, 0]
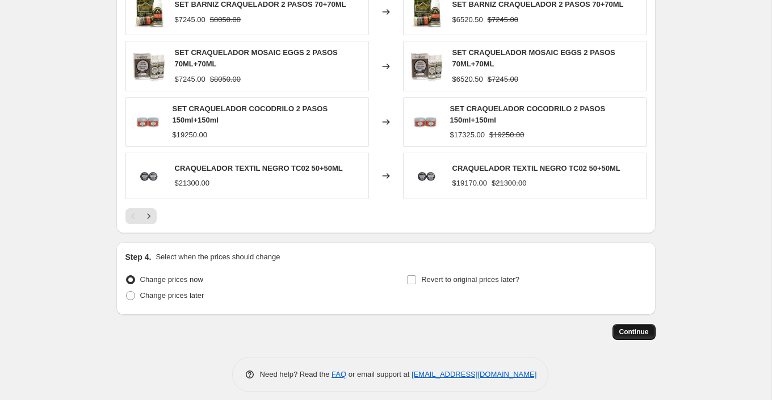
click at [635, 328] on span "Continue" at bounding box center [634, 332] width 30 height 9
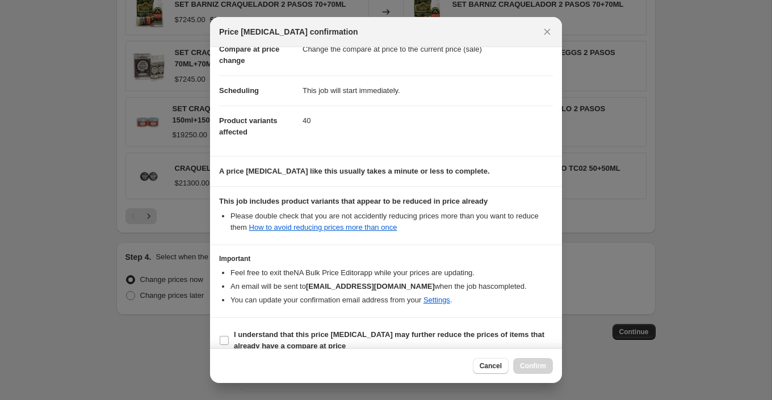
scroll to position [0, 0]
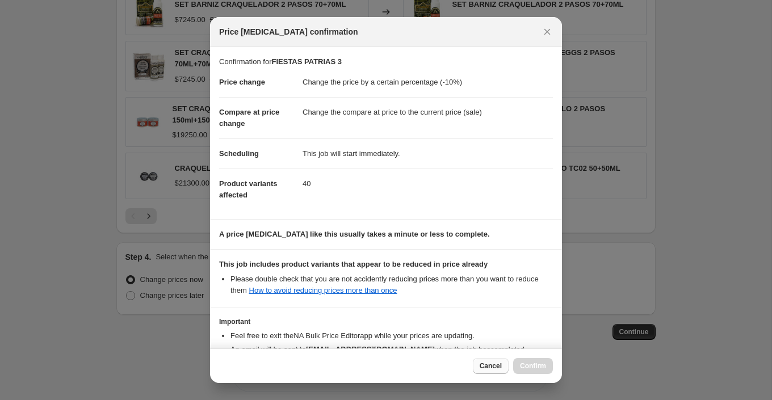
click at [499, 372] on button "Cancel" at bounding box center [491, 366] width 36 height 16
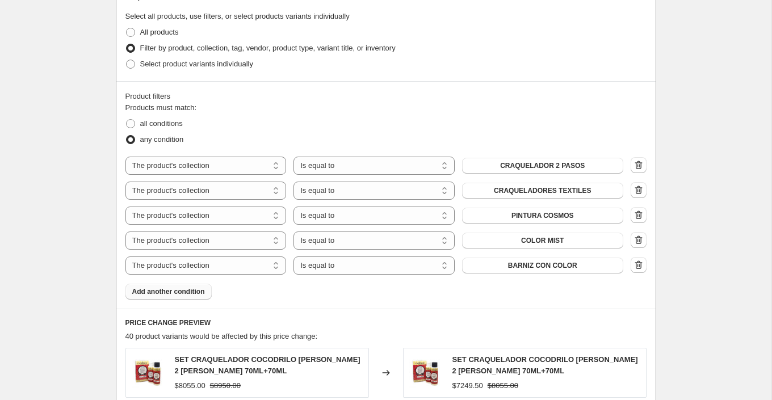
scroll to position [540, 0]
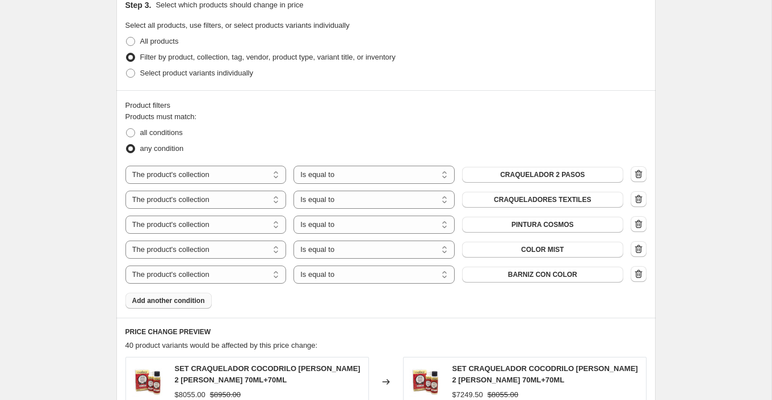
click at [201, 299] on span "Add another condition" at bounding box center [168, 300] width 73 height 9
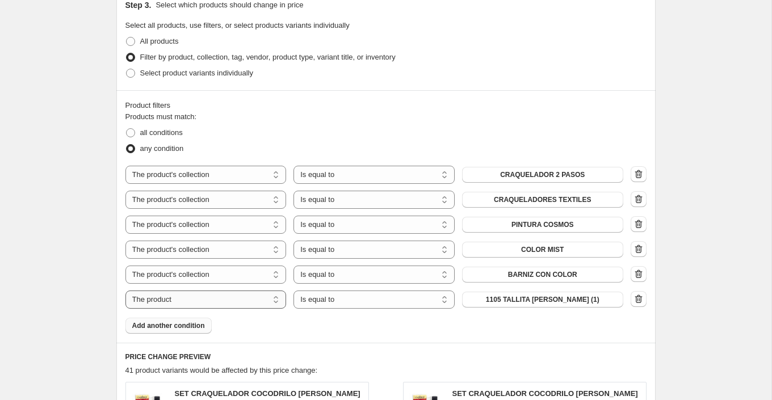
click at [229, 300] on select "The product The product's collection The product's tag The product's vendor The…" at bounding box center [205, 300] width 161 height 18
select select "collection"
click at [517, 301] on button "2x1" at bounding box center [542, 300] width 161 height 16
click at [506, 300] on button "2x1" at bounding box center [542, 300] width 161 height 16
click at [190, 326] on span "Add another condition" at bounding box center [168, 325] width 73 height 9
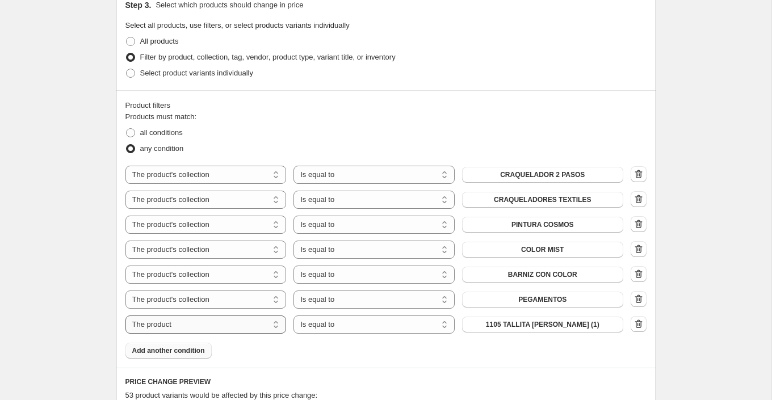
click at [239, 318] on select "The product The product's collection The product's tag The product's vendor The…" at bounding box center [205, 325] width 161 height 18
select select "collection"
click at [384, 324] on select "Is equal to Is not equal to" at bounding box center [373, 325] width 161 height 18
click at [293, 316] on select "Is equal to Is not equal to" at bounding box center [373, 325] width 161 height 18
click at [535, 326] on button "2x1" at bounding box center [542, 325] width 161 height 16
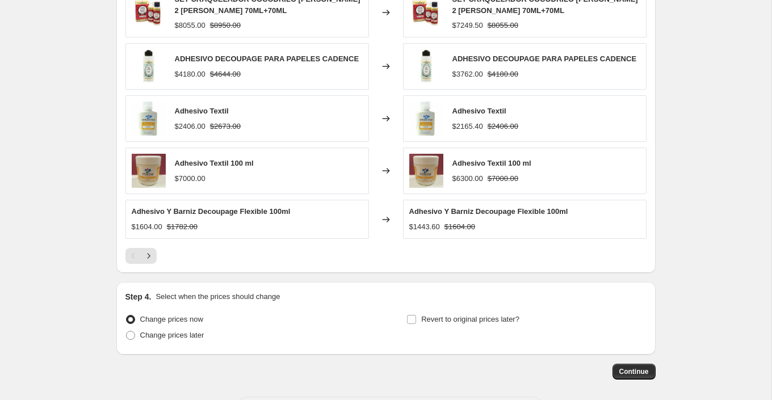
scroll to position [1004, 0]
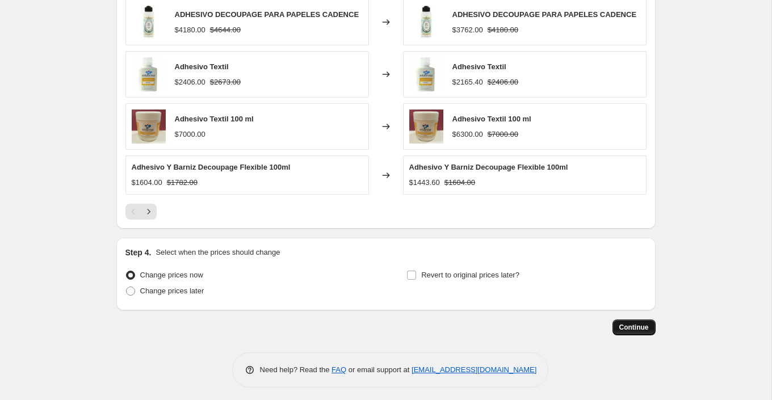
click at [637, 326] on span "Continue" at bounding box center [634, 327] width 30 height 9
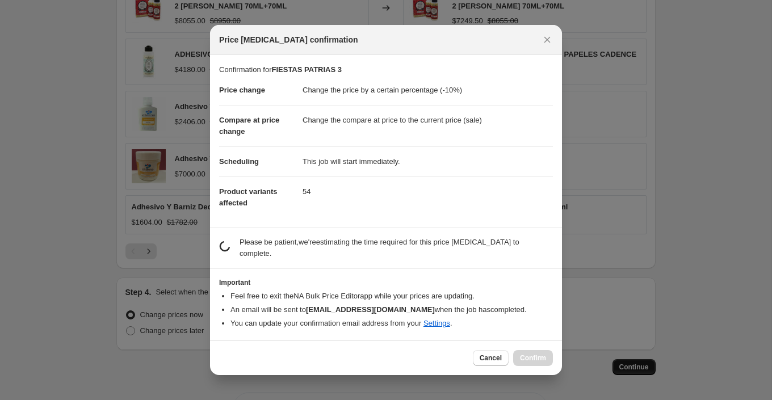
scroll to position [0, 0]
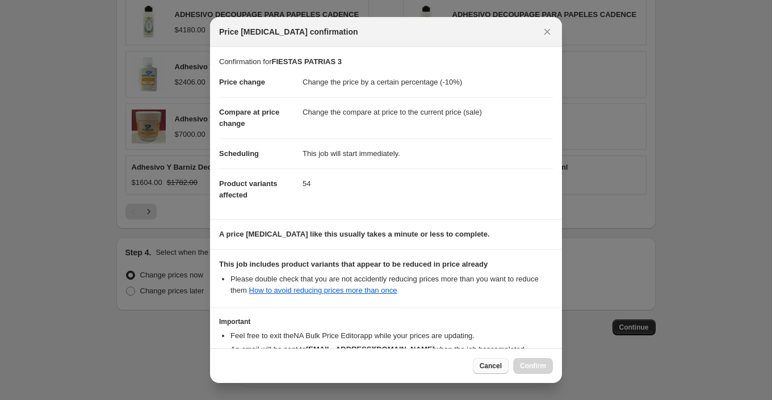
click at [485, 364] on span "Cancel" at bounding box center [491, 366] width 22 height 9
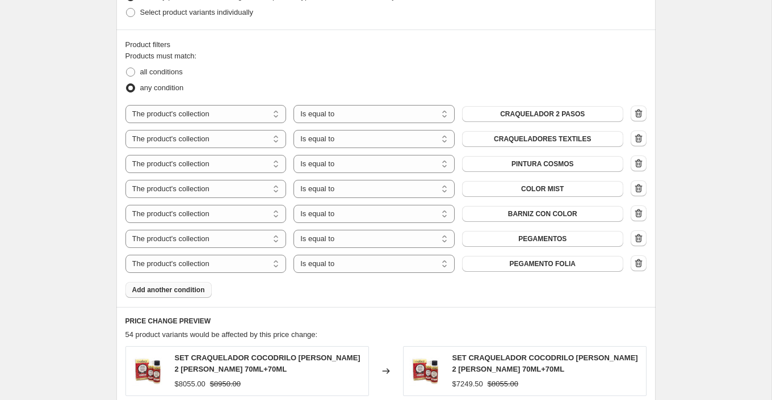
scroll to position [619, 0]
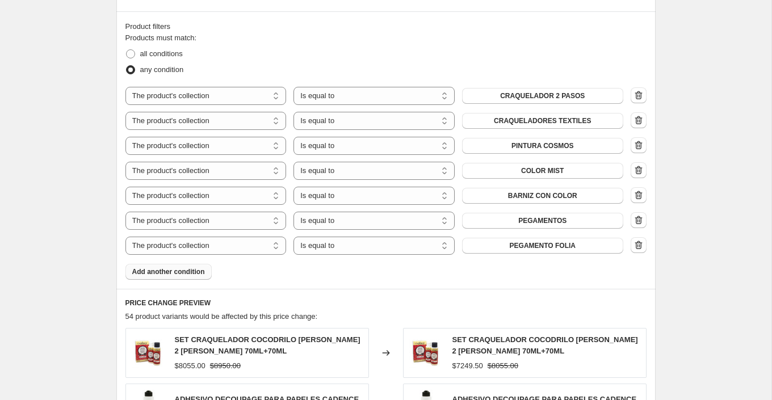
click at [192, 271] on span "Add another condition" at bounding box center [168, 271] width 73 height 9
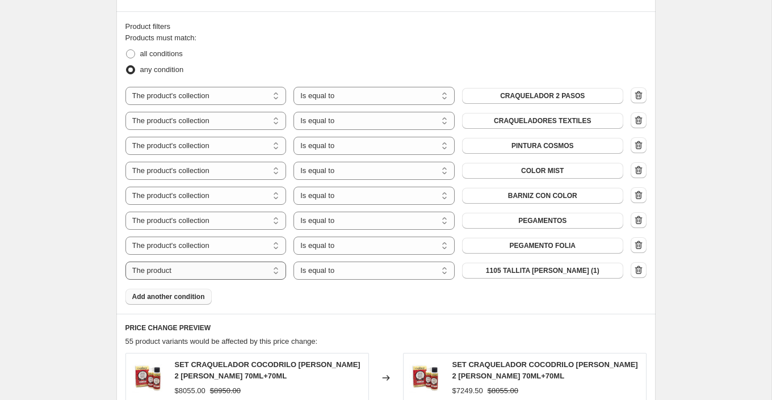
click at [226, 268] on select "The product The product's collection The product's tag The product's vendor The…" at bounding box center [205, 271] width 161 height 18
select select "collection"
click at [530, 268] on button "2x1" at bounding box center [542, 271] width 161 height 16
click at [198, 300] on button "Add another condition" at bounding box center [168, 297] width 86 height 16
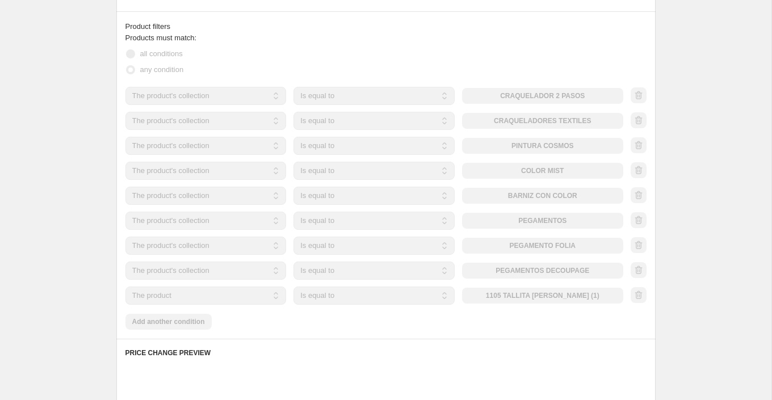
click at [226, 295] on select "The product The product's collection The product's tag The product's vendor The…" at bounding box center [205, 296] width 161 height 18
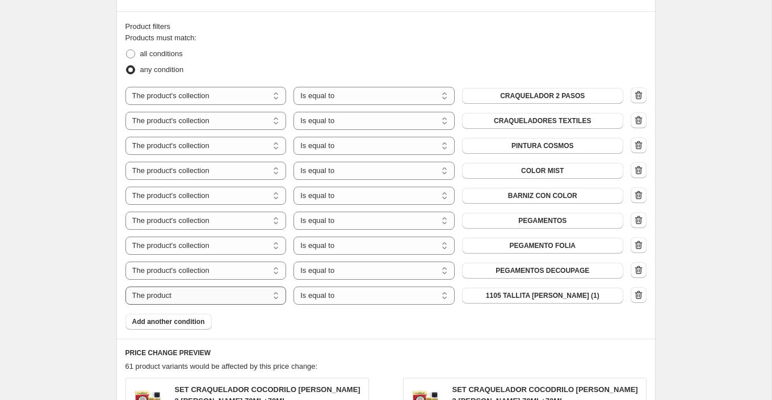
select select "collection"
click at [565, 299] on button "2x1" at bounding box center [542, 296] width 161 height 16
click at [699, 291] on div "Create new price [MEDICAL_DATA]. This page is ready Create new price [MEDICAL_D…" at bounding box center [385, 110] width 771 height 1458
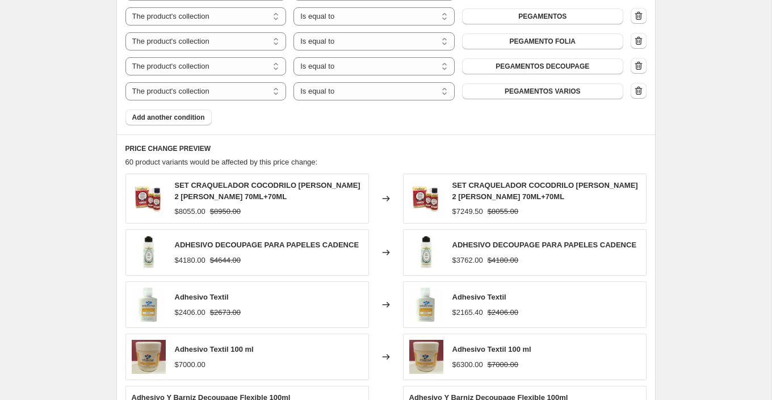
scroll to position [1054, 0]
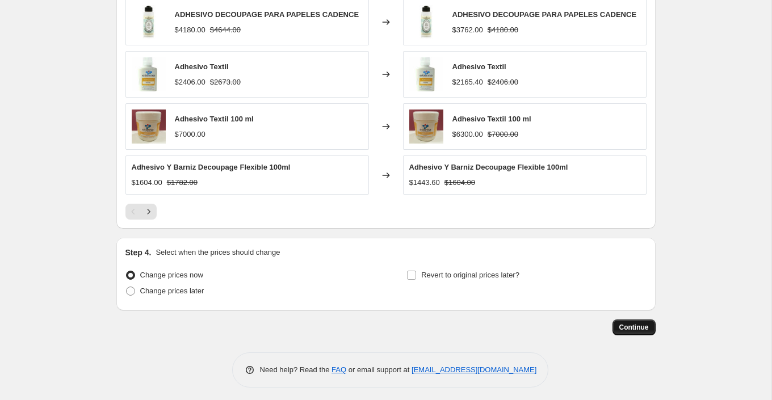
click at [621, 325] on span "Continue" at bounding box center [634, 327] width 30 height 9
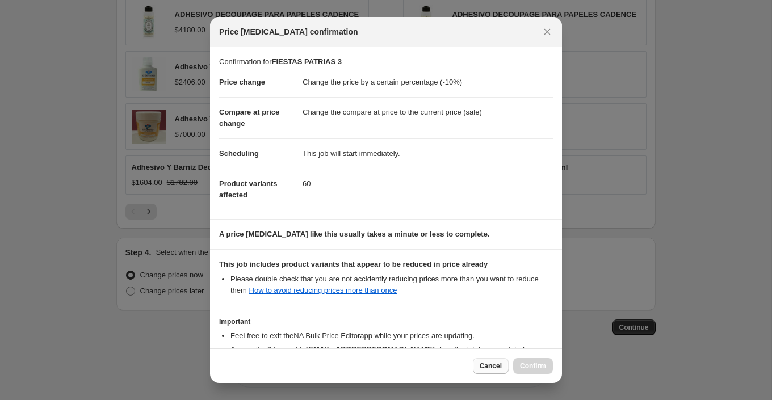
click at [494, 364] on span "Cancel" at bounding box center [491, 366] width 22 height 9
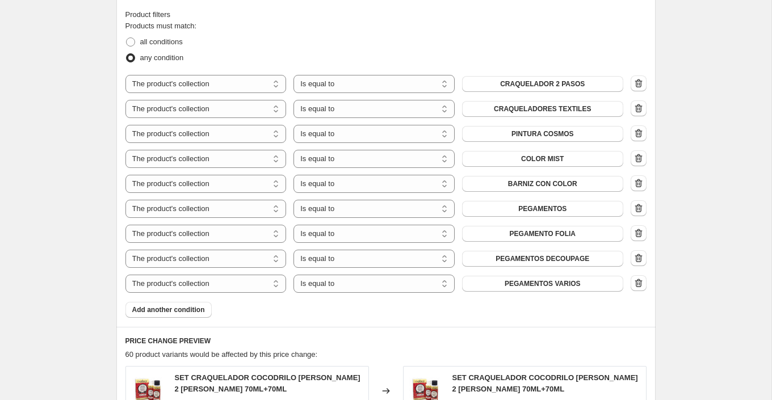
scroll to position [625, 0]
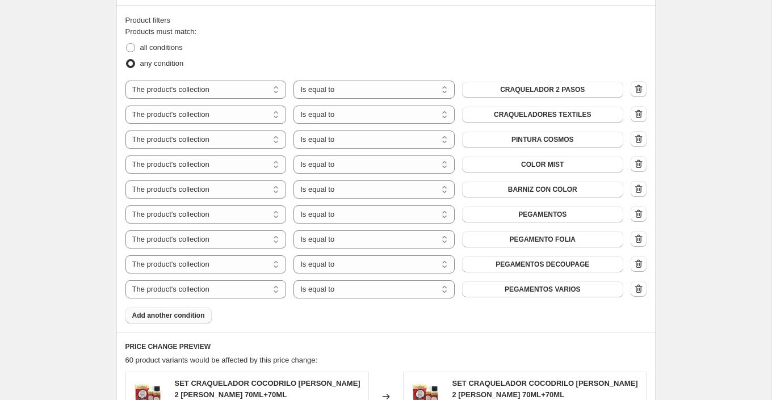
click at [178, 313] on span "Add another condition" at bounding box center [168, 315] width 73 height 9
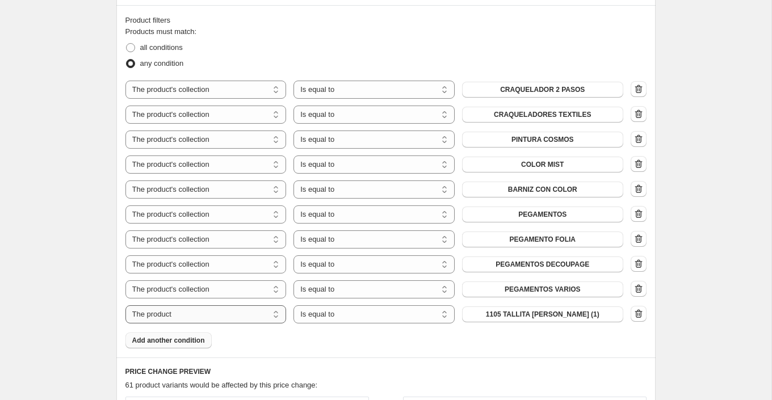
click at [255, 314] on select "The product The product's collection The product's tag The product's vendor The…" at bounding box center [205, 314] width 161 height 18
select select "collection"
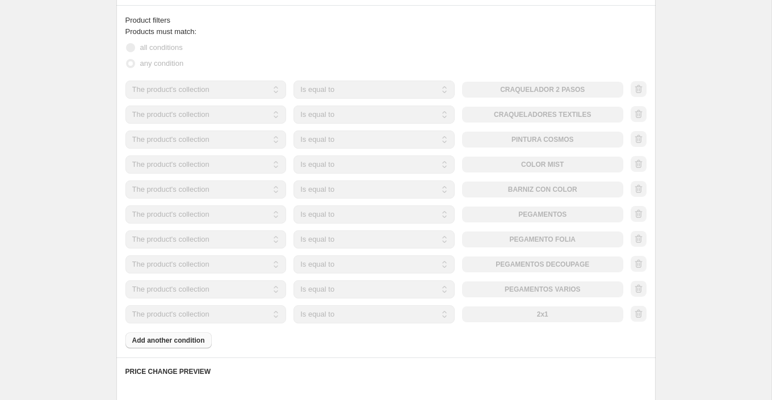
click at [540, 310] on div "The product The product's collection The product's tag The product's vendor The…" at bounding box center [374, 314] width 498 height 18
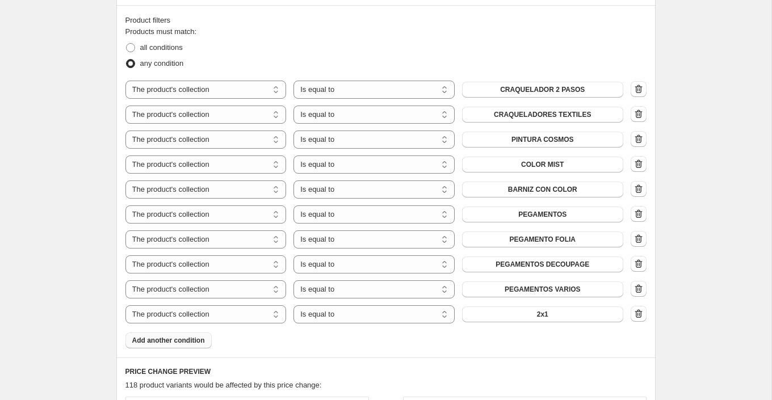
click at [540, 310] on span "2x1" at bounding box center [542, 314] width 11 height 9
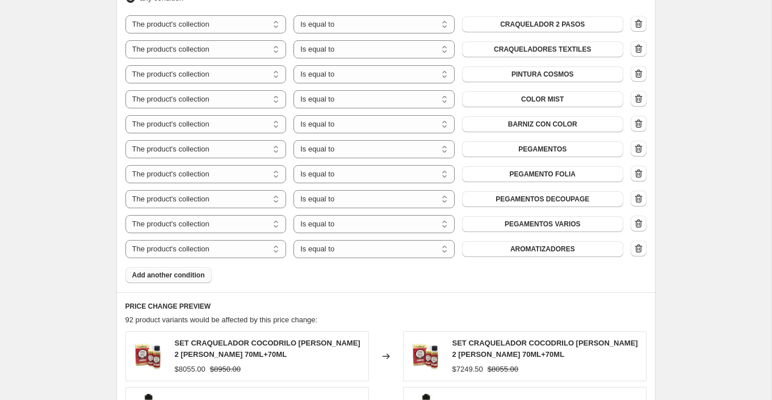
scroll to position [1079, 0]
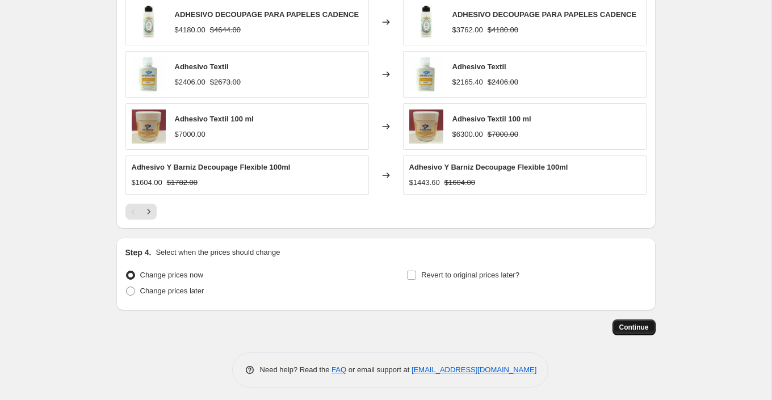
click at [628, 328] on span "Continue" at bounding box center [634, 327] width 30 height 9
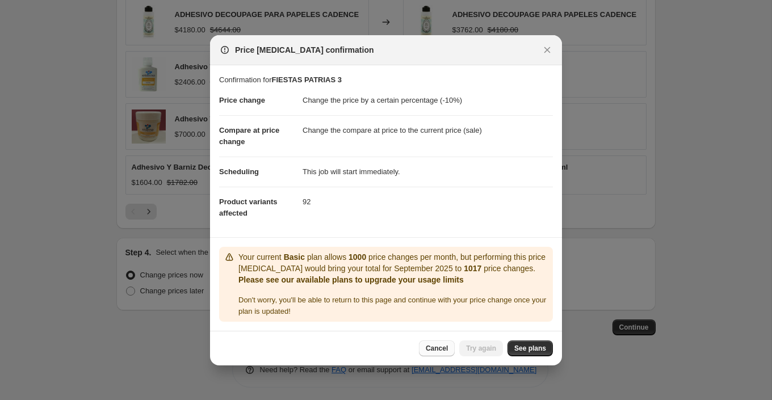
click at [419, 343] on button "Cancel" at bounding box center [437, 349] width 36 height 16
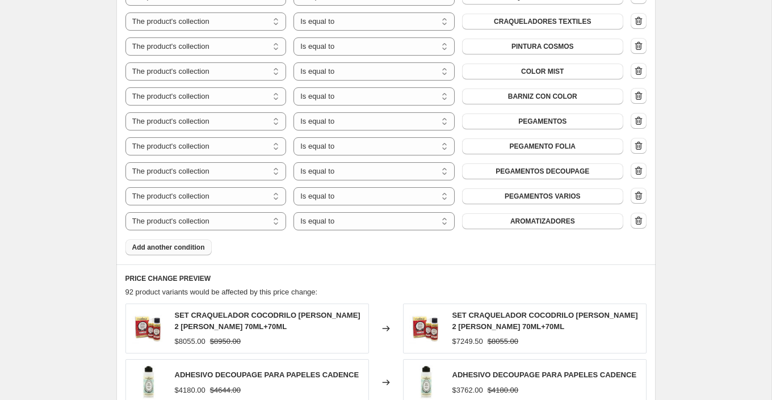
scroll to position [689, 0]
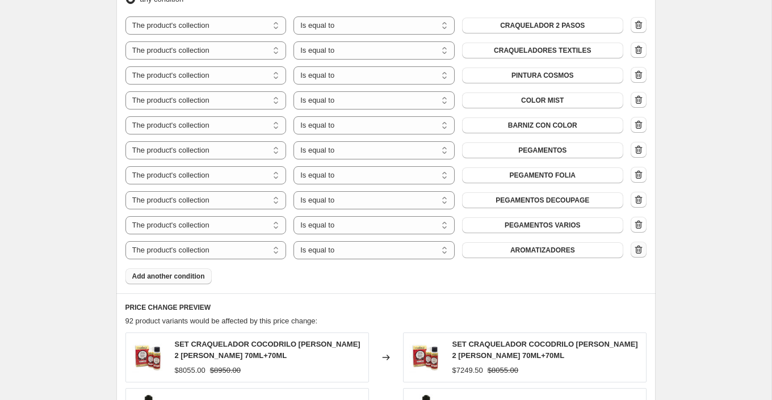
click at [639, 245] on icon "button" at bounding box center [638, 249] width 7 height 9
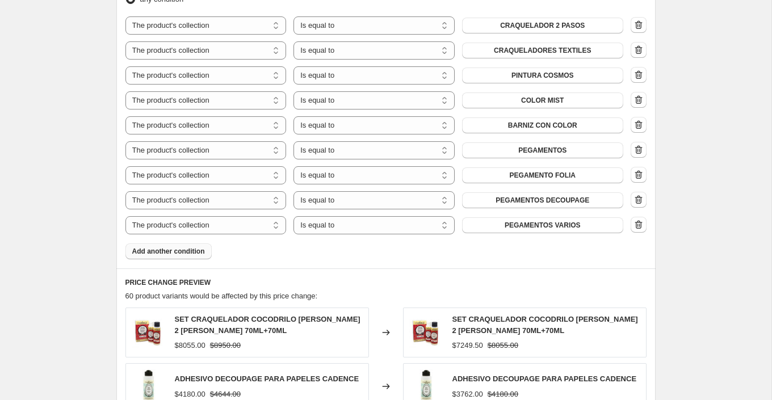
click at [195, 247] on span "Add another condition" at bounding box center [168, 251] width 73 height 9
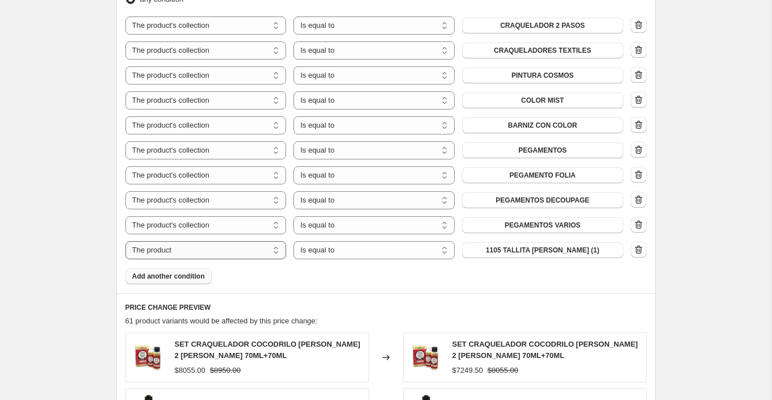
click at [226, 251] on select "The product The product's collection The product's tag The product's vendor The…" at bounding box center [205, 250] width 161 height 18
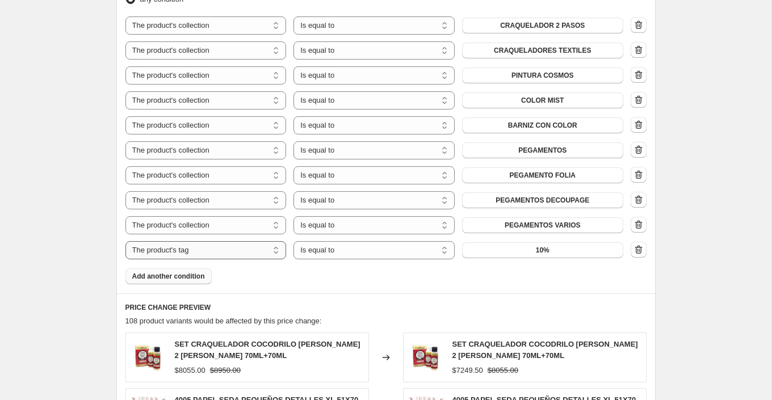
click at [223, 255] on select "The product The product's collection The product's tag The product's vendor The…" at bounding box center [205, 250] width 161 height 18
select select "collection"
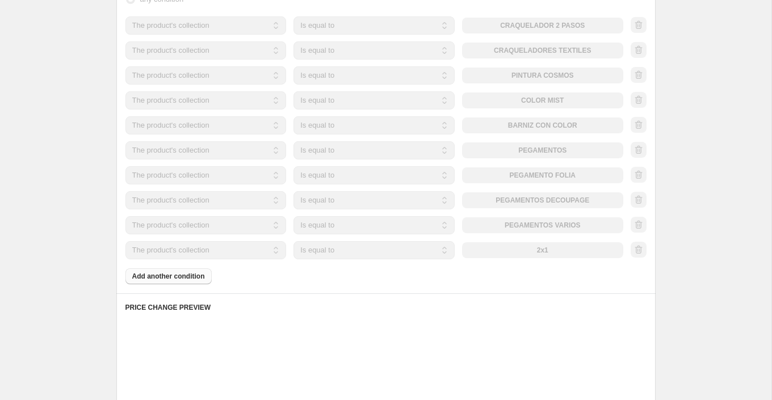
click at [517, 251] on button "2x1" at bounding box center [542, 250] width 161 height 16
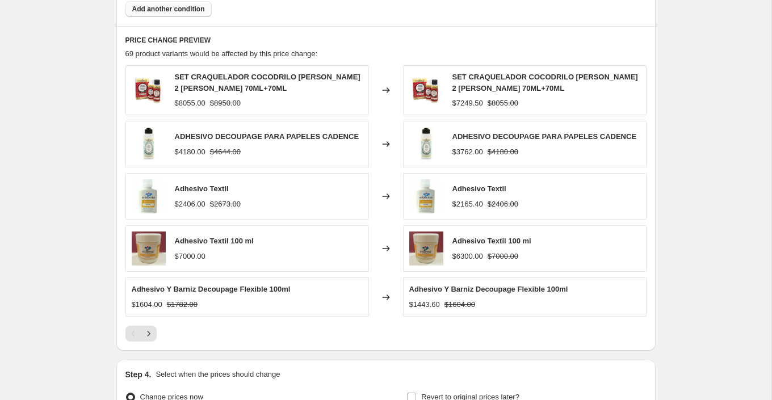
scroll to position [1062, 0]
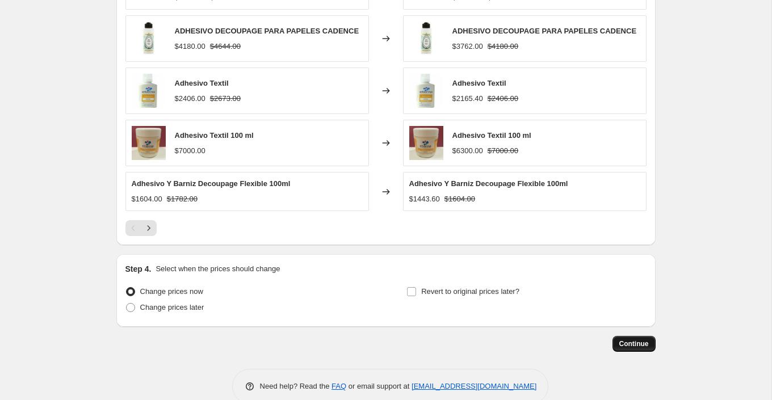
click at [623, 343] on span "Continue" at bounding box center [634, 343] width 30 height 9
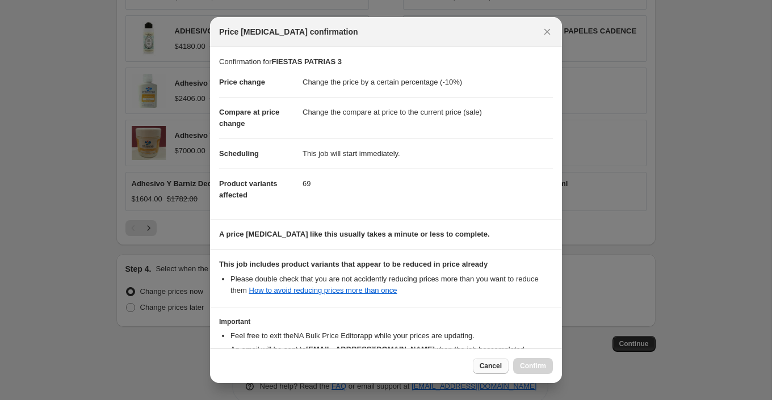
click at [480, 366] on span "Cancel" at bounding box center [491, 366] width 22 height 9
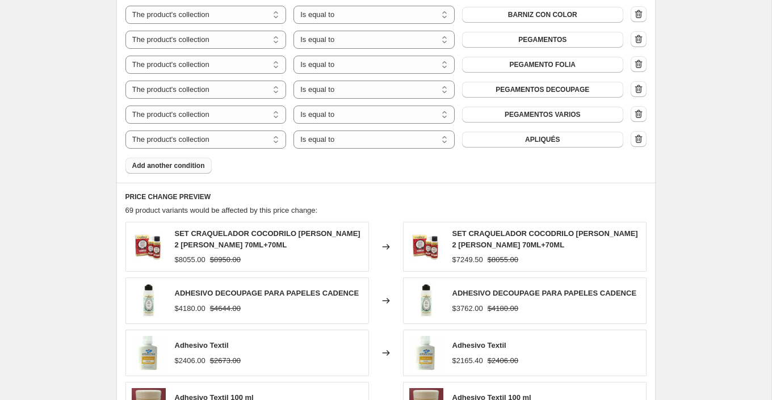
scroll to position [796, 0]
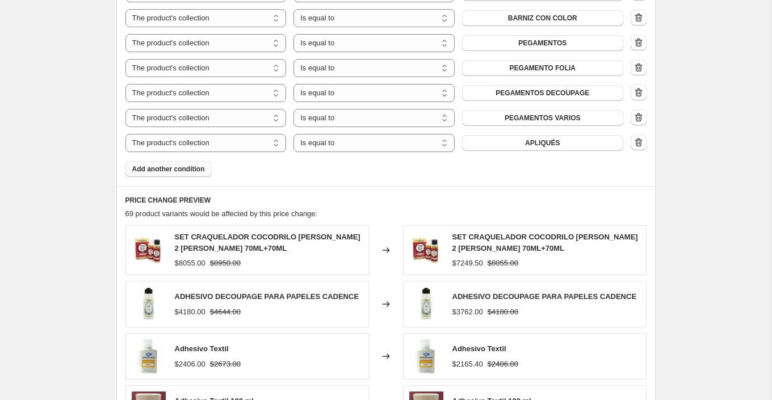
click at [201, 165] on span "Add another condition" at bounding box center [168, 169] width 73 height 9
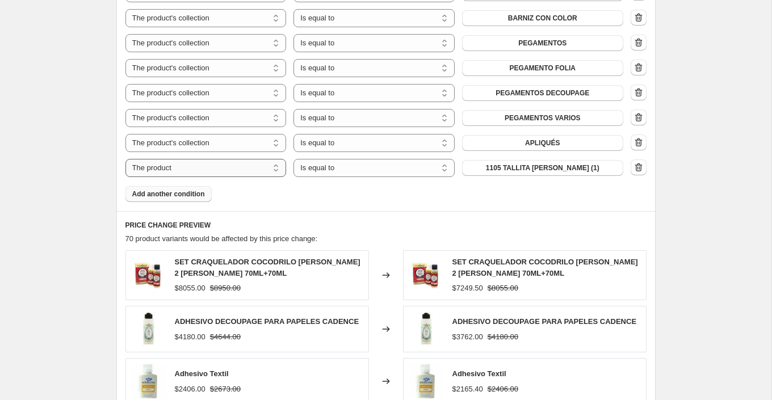
click at [256, 165] on select "The product The product's collection The product's tag The product's vendor The…" at bounding box center [205, 168] width 161 height 18
select select "collection"
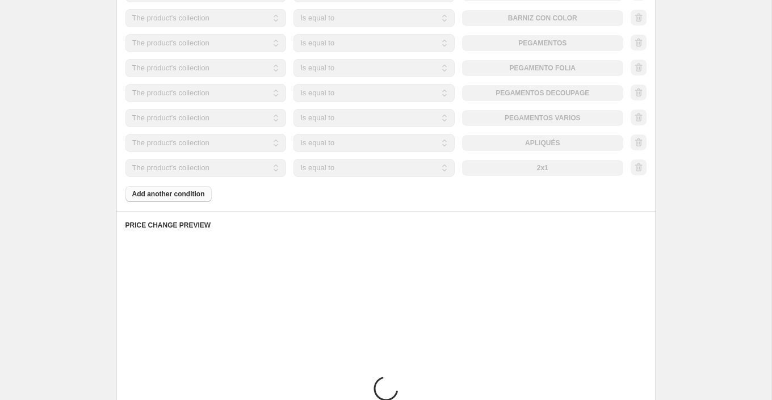
click at [558, 171] on div "The product The product's collection The product's tag The product's vendor The…" at bounding box center [374, 168] width 498 height 18
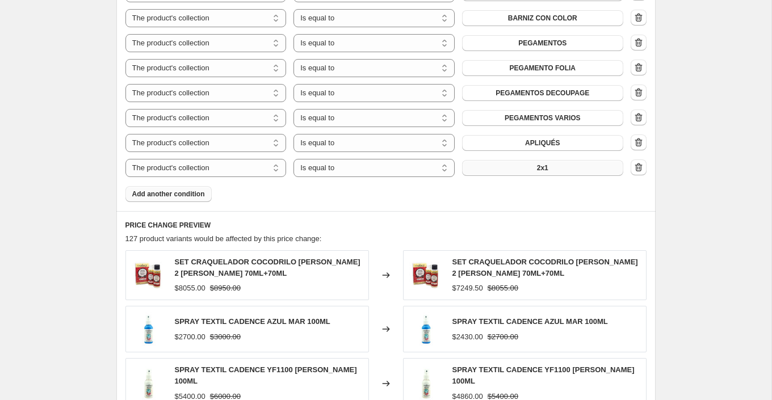
click at [567, 166] on button "2x1" at bounding box center [542, 168] width 161 height 16
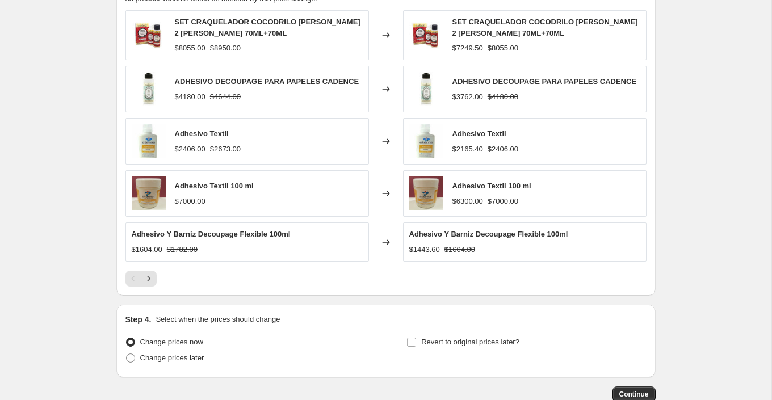
scroll to position [1053, 0]
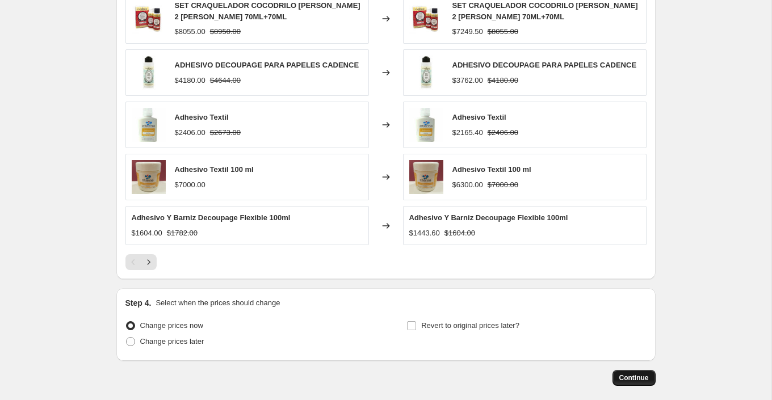
click at [641, 377] on span "Continue" at bounding box center [634, 378] width 30 height 9
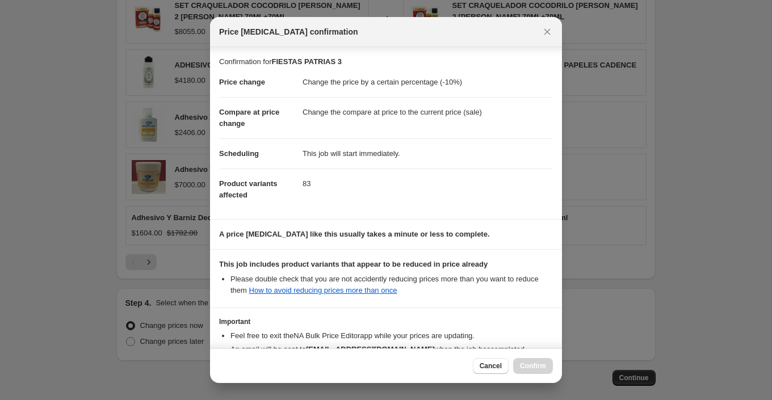
scroll to position [75, 0]
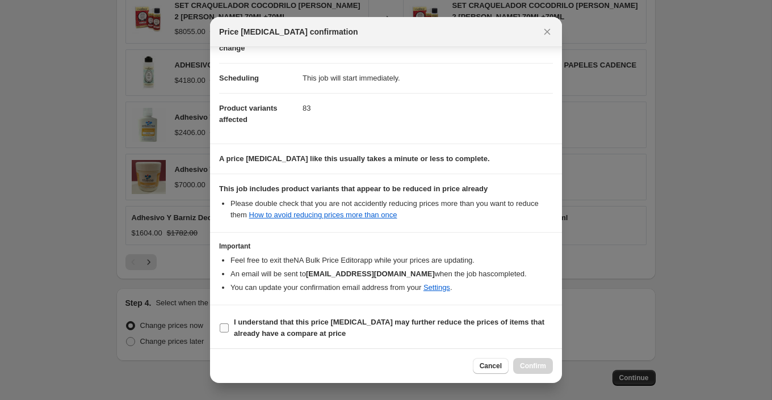
click at [229, 329] on span ":rdc:" at bounding box center [224, 328] width 10 height 10
click at [229, 329] on input "I understand that this price [MEDICAL_DATA] may further reduce the prices of it…" at bounding box center [224, 328] width 9 height 9
checkbox input "true"
click at [533, 366] on span "Confirm" at bounding box center [533, 366] width 26 height 9
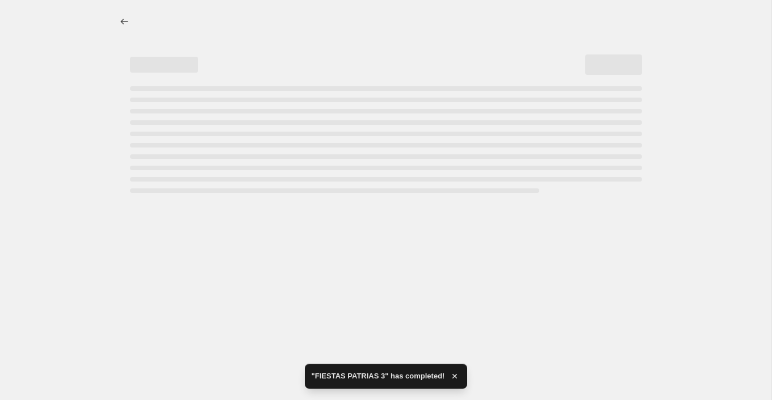
select select "percentage"
select select "collection"
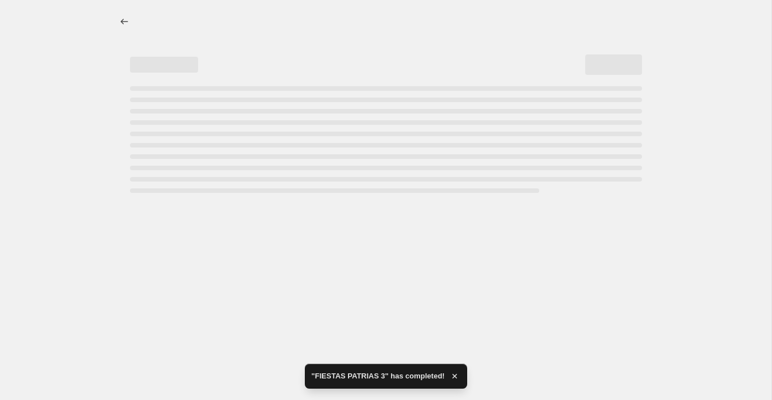
select select "collection"
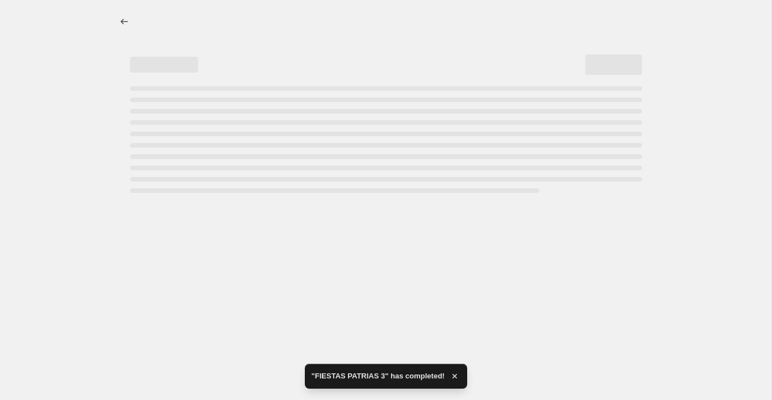
select select "collection"
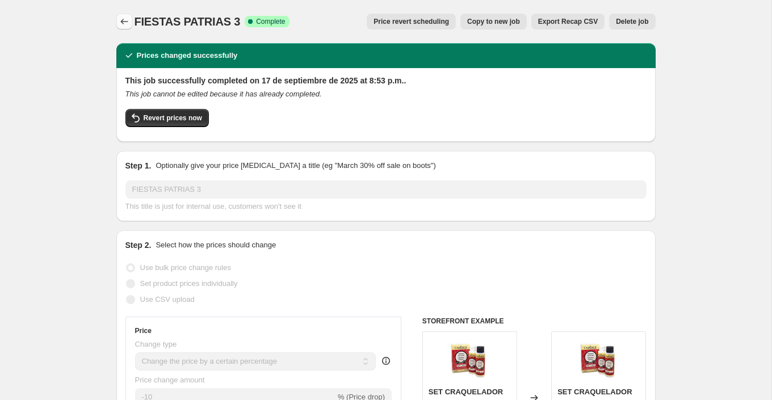
click at [121, 22] on icon "Price change jobs" at bounding box center [124, 21] width 11 height 11
